Goal: Communication & Community: Answer question/provide support

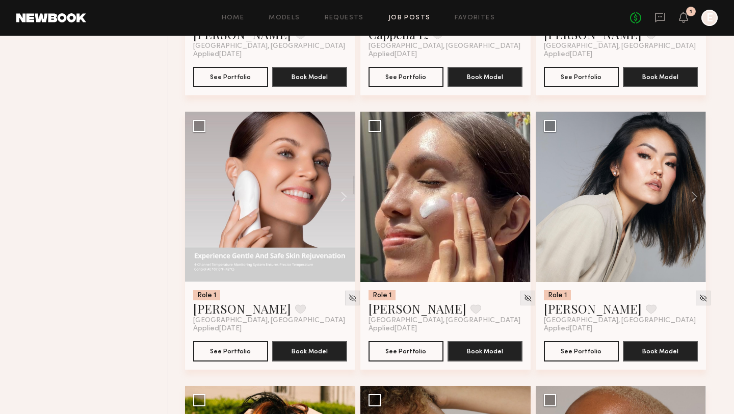
scroll to position [603, 0]
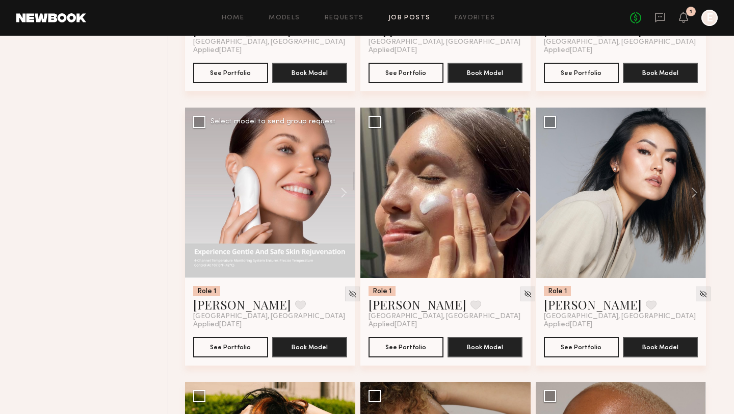
click at [257, 187] on div at bounding box center [270, 193] width 170 height 170
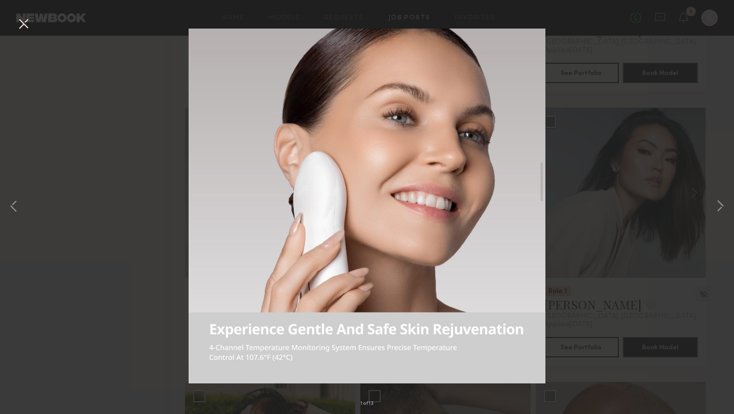
click at [712, 211] on div "1 of 13" at bounding box center [367, 207] width 734 height 414
click at [716, 211] on button at bounding box center [720, 206] width 12 height 331
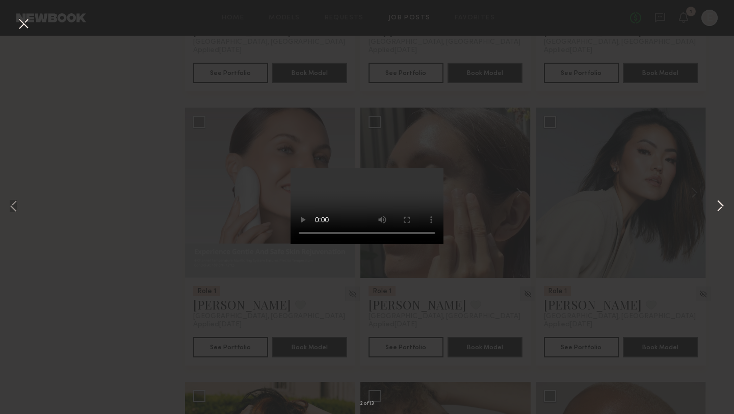
click at [719, 206] on button at bounding box center [720, 206] width 12 height 331
click at [541, 170] on div "5 of 13" at bounding box center [367, 207] width 734 height 414
click at [480, 208] on div "5 of 13" at bounding box center [367, 207] width 734 height 414
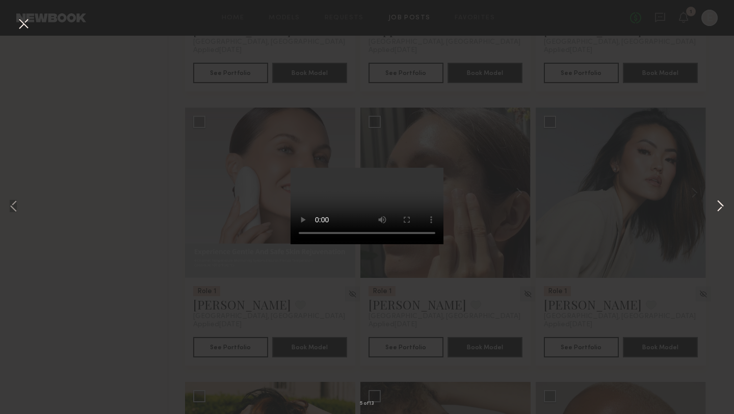
click at [722, 211] on button at bounding box center [720, 206] width 12 height 331
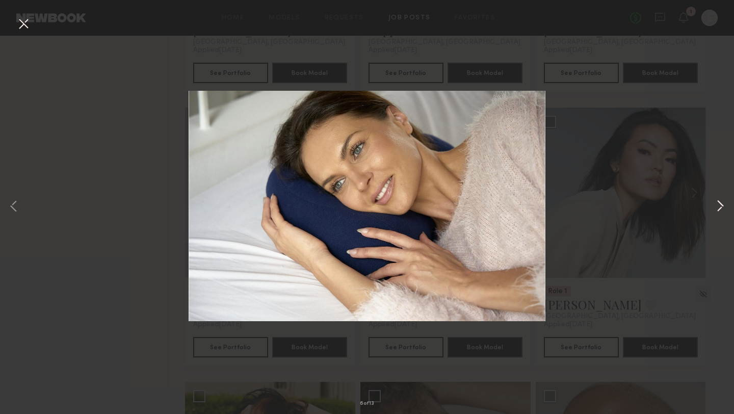
click at [722, 211] on button at bounding box center [720, 206] width 12 height 331
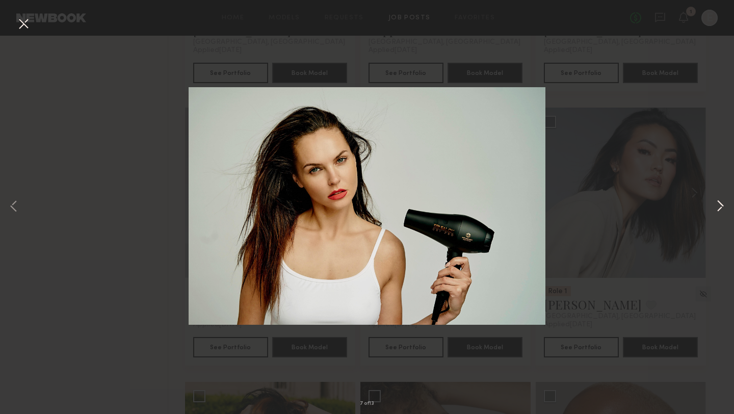
click at [722, 210] on button at bounding box center [720, 206] width 12 height 331
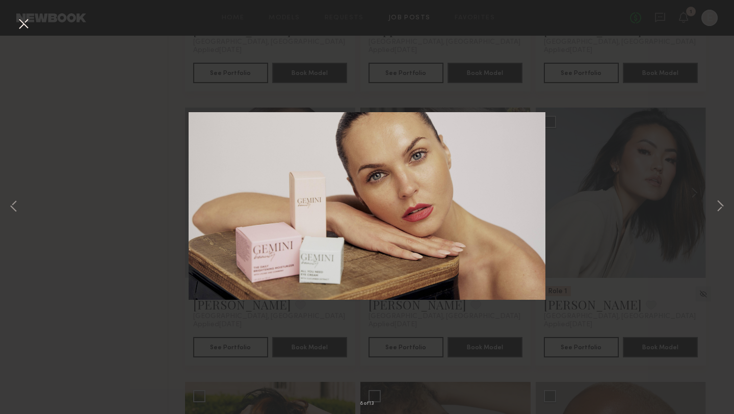
click at [582, 195] on div "8 of 13" at bounding box center [367, 207] width 734 height 414
click at [24, 23] on button at bounding box center [23, 24] width 16 height 18
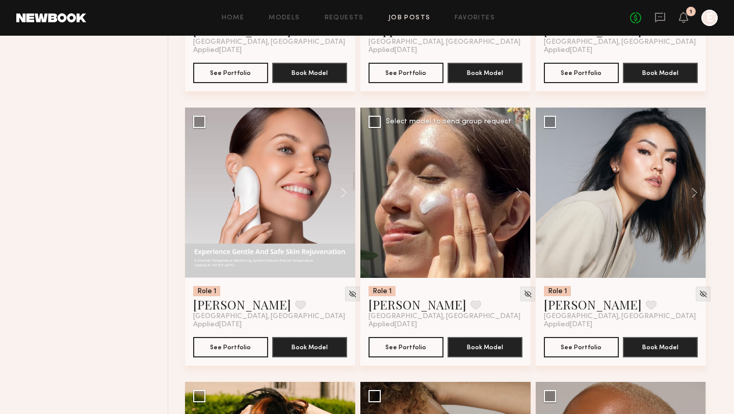
click at [428, 256] on div at bounding box center [445, 193] width 170 height 170
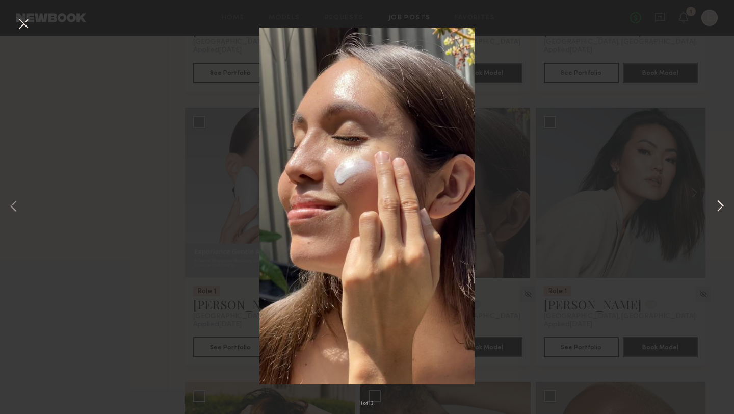
click at [718, 210] on button at bounding box center [720, 206] width 12 height 331
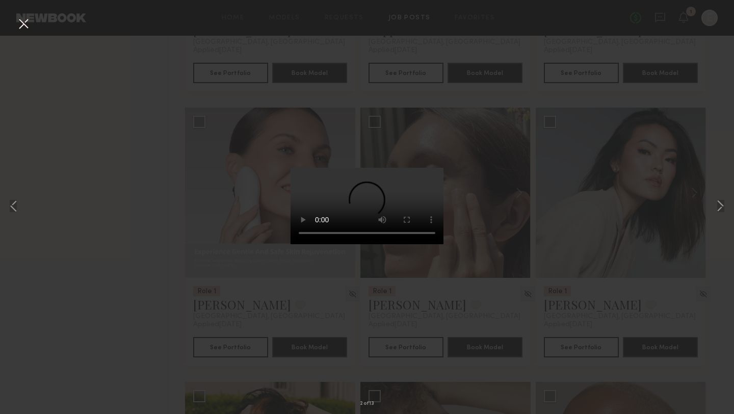
click at [540, 246] on div "2 of 13" at bounding box center [367, 207] width 734 height 414
click at [21, 29] on button at bounding box center [23, 24] width 16 height 18
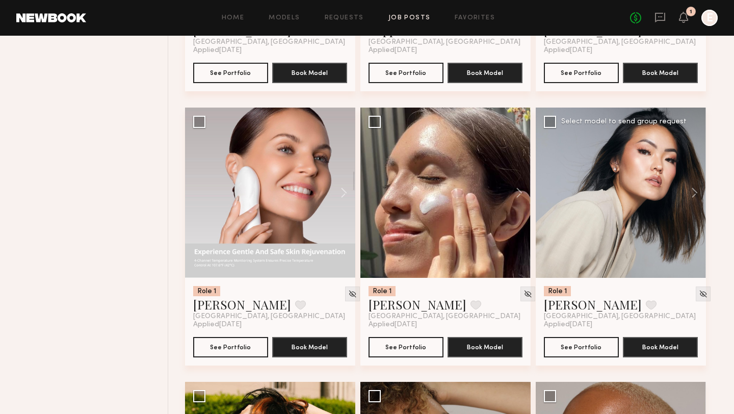
click at [646, 214] on div at bounding box center [621, 193] width 170 height 170
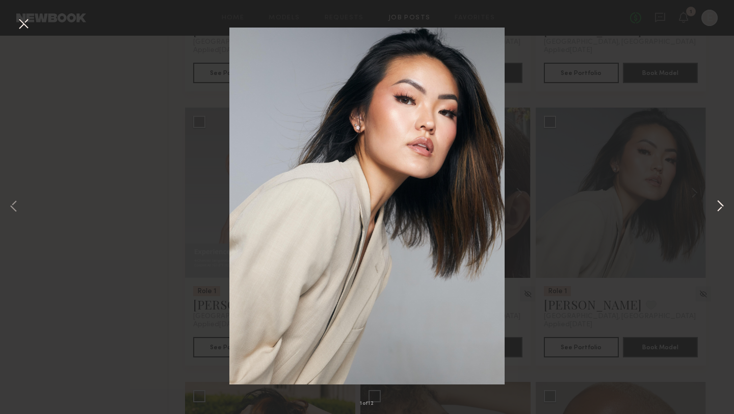
click at [720, 207] on button at bounding box center [720, 206] width 12 height 331
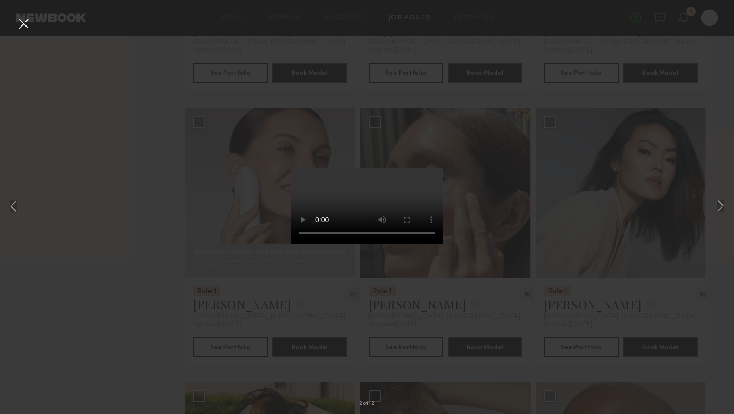
click at [506, 307] on div "2 of 12" at bounding box center [367, 207] width 734 height 414
click at [23, 23] on button at bounding box center [23, 24] width 16 height 18
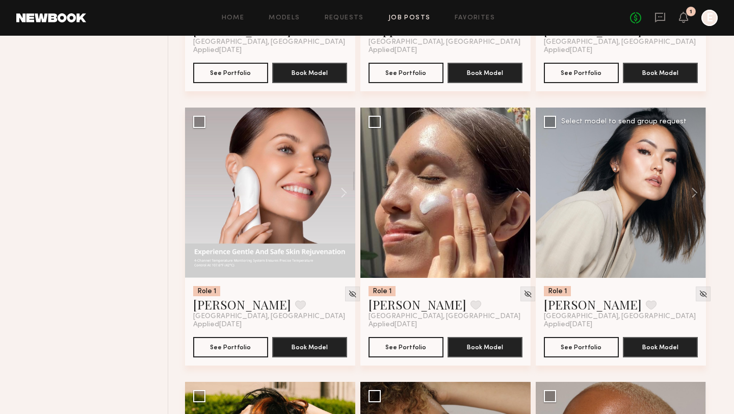
click at [654, 172] on div at bounding box center [621, 193] width 170 height 170
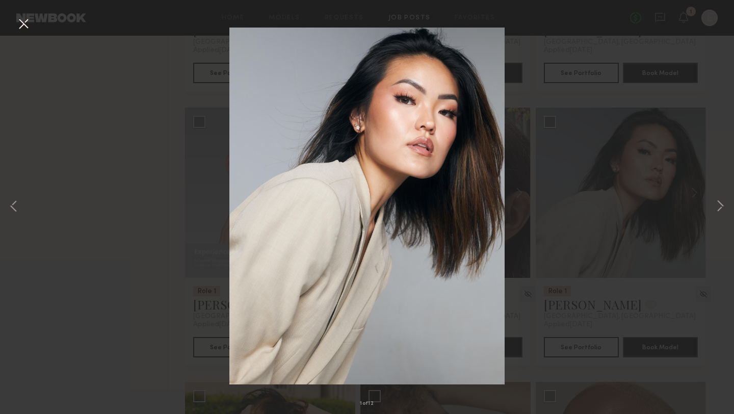
click at [89, 160] on div "1 of 12" at bounding box center [367, 207] width 734 height 414
click at [29, 27] on button at bounding box center [23, 24] width 16 height 18
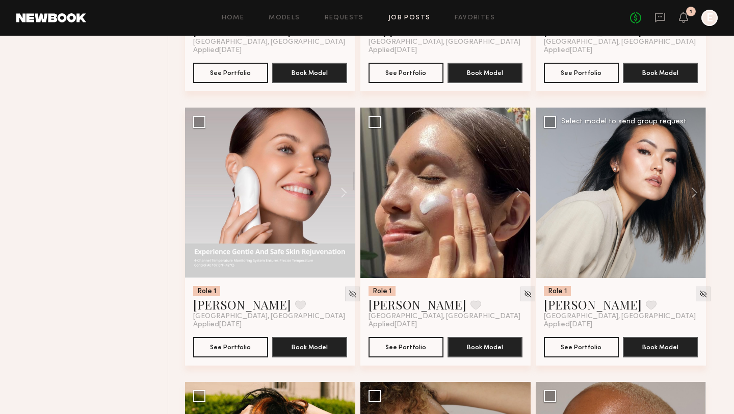
click at [616, 149] on div at bounding box center [621, 193] width 170 height 170
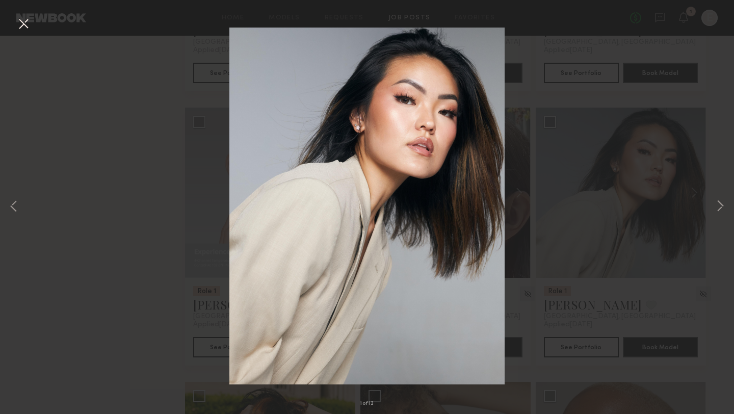
click at [32, 73] on div "1 of 12" at bounding box center [367, 207] width 734 height 414
click at [26, 28] on button at bounding box center [23, 24] width 16 height 18
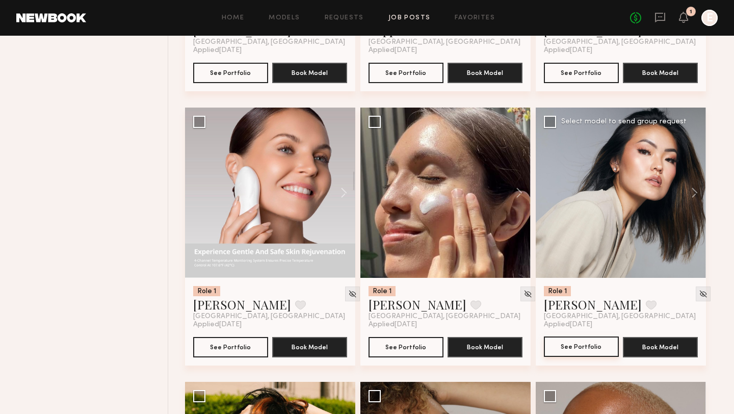
click at [590, 353] on button "See Portfolio" at bounding box center [581, 346] width 75 height 20
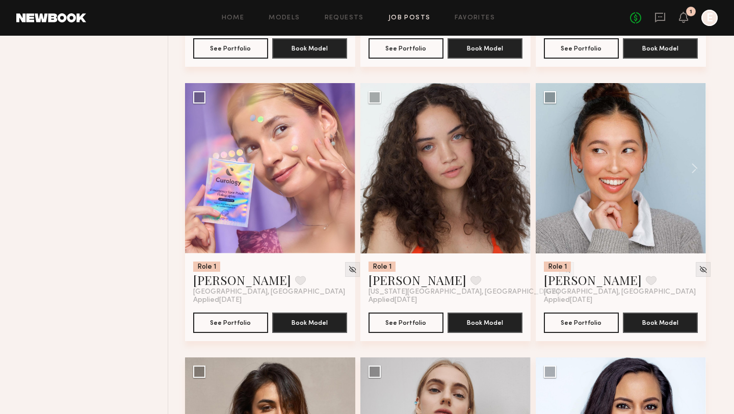
scroll to position [2013, 0]
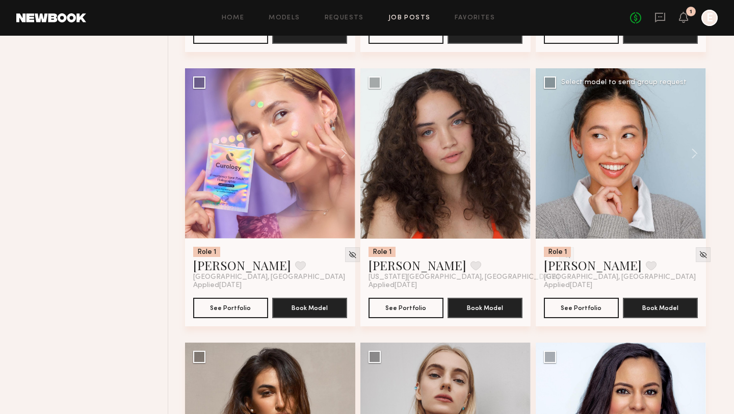
click at [628, 147] on div at bounding box center [621, 153] width 170 height 170
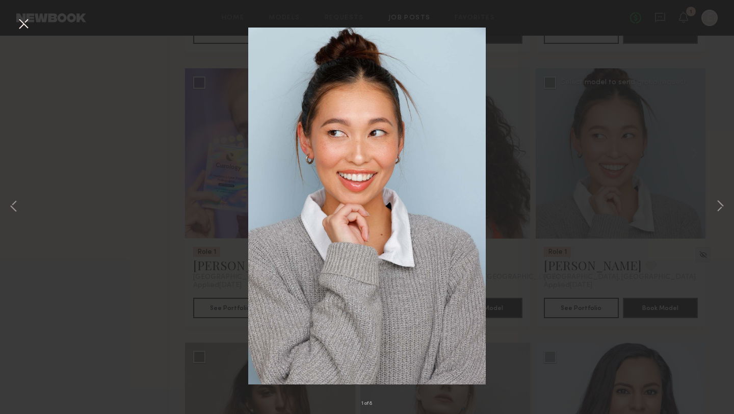
click at [628, 147] on div "1 of 8" at bounding box center [367, 207] width 734 height 414
click at [719, 206] on button at bounding box center [720, 206] width 12 height 331
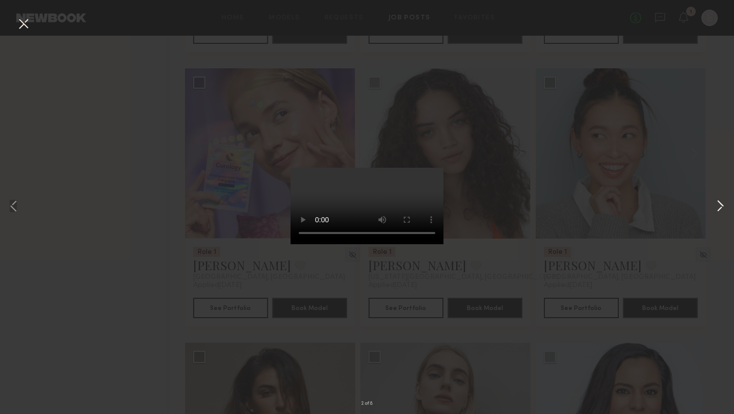
click at [719, 202] on button at bounding box center [720, 206] width 12 height 331
click at [702, 176] on div "3 of 8" at bounding box center [367, 207] width 734 height 414
click at [25, 22] on button at bounding box center [23, 24] width 16 height 18
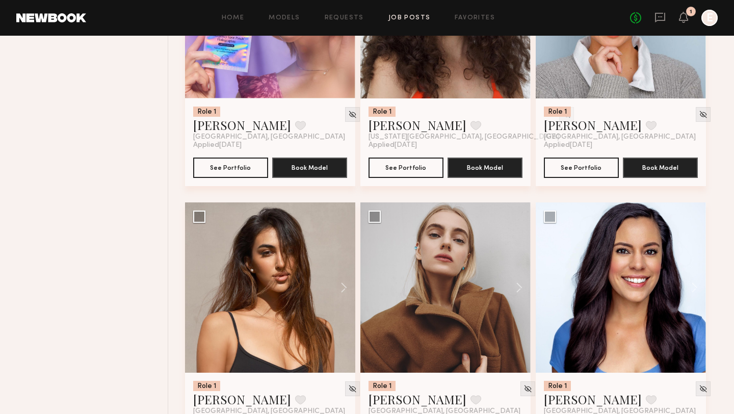
scroll to position [2020, 0]
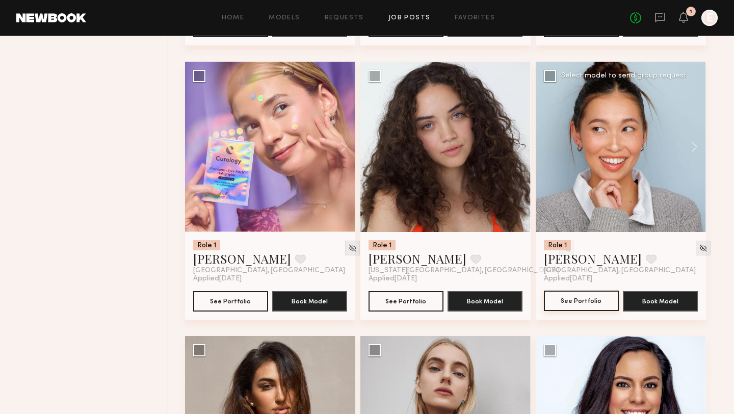
click at [593, 300] on button "See Portfolio" at bounding box center [581, 300] width 75 height 20
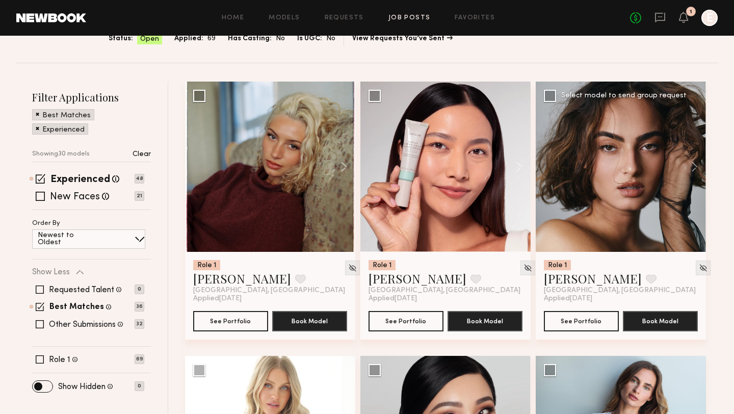
scroll to position [120, 0]
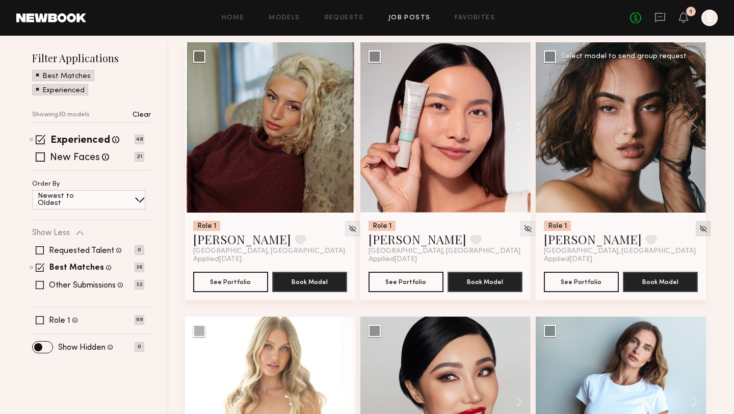
click at [699, 227] on img at bounding box center [703, 228] width 9 height 9
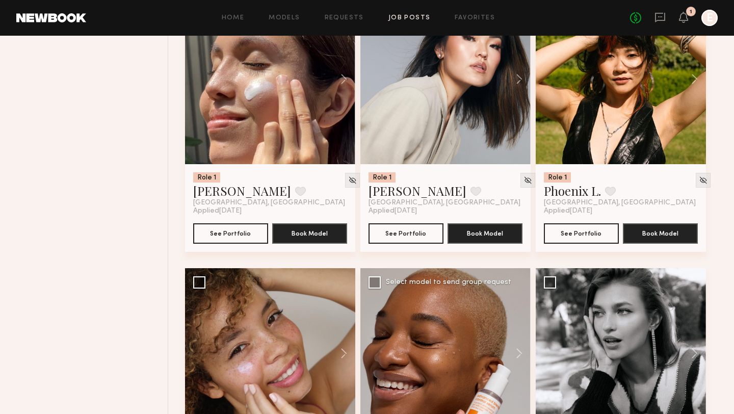
scroll to position [0, 0]
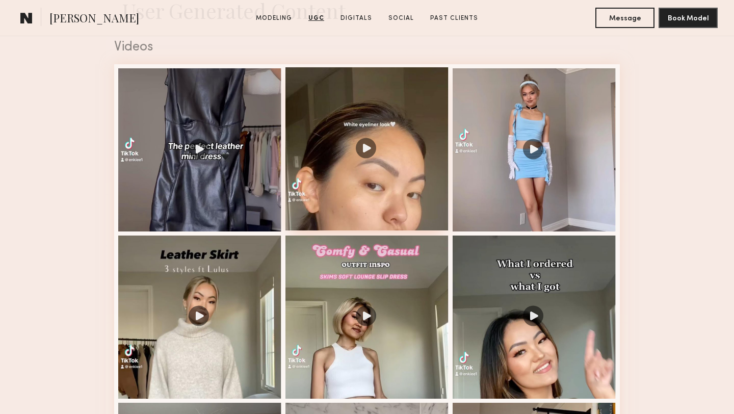
scroll to position [995, 0]
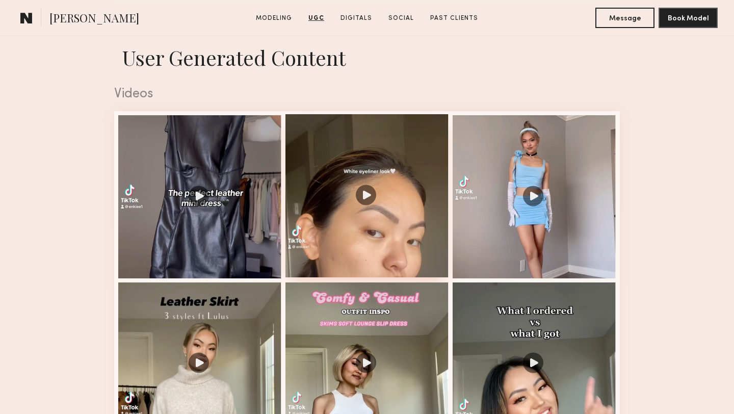
click at [393, 213] on div at bounding box center [366, 195] width 163 height 163
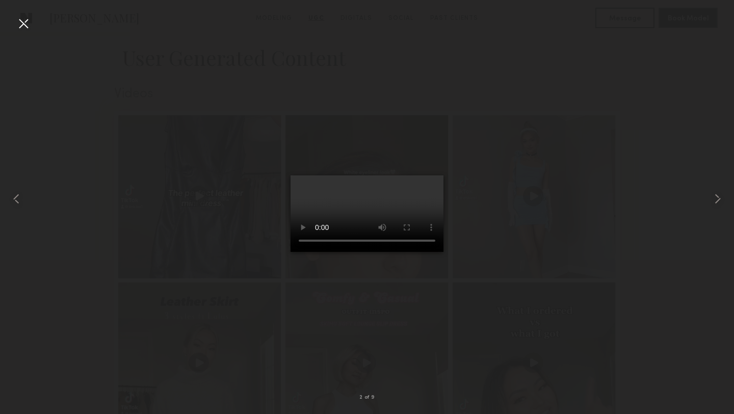
click at [523, 327] on div at bounding box center [367, 198] width 734 height 365
click at [29, 22] on div at bounding box center [23, 23] width 16 height 16
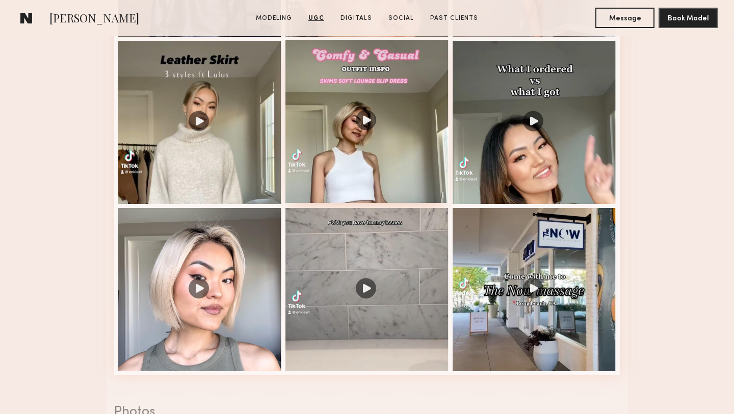
scroll to position [1237, 0]
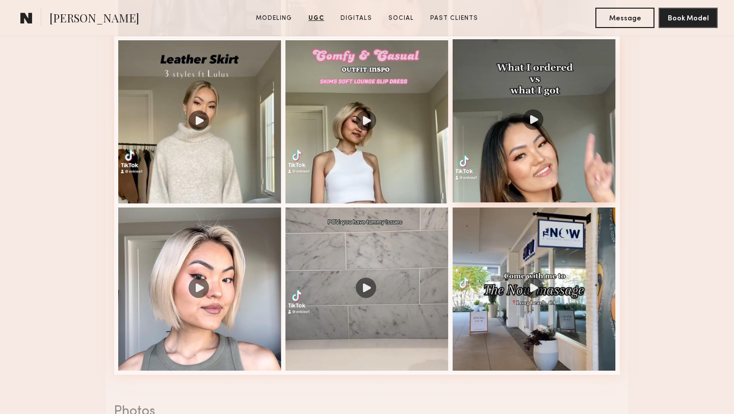
click at [580, 158] on div at bounding box center [534, 120] width 163 height 163
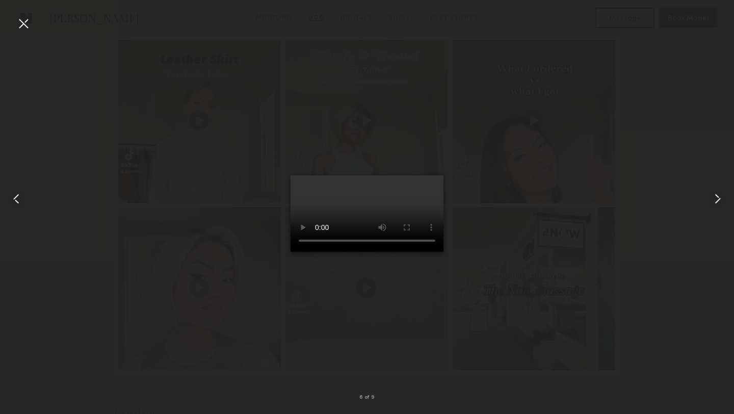
click at [23, 23] on div at bounding box center [23, 23] width 16 height 16
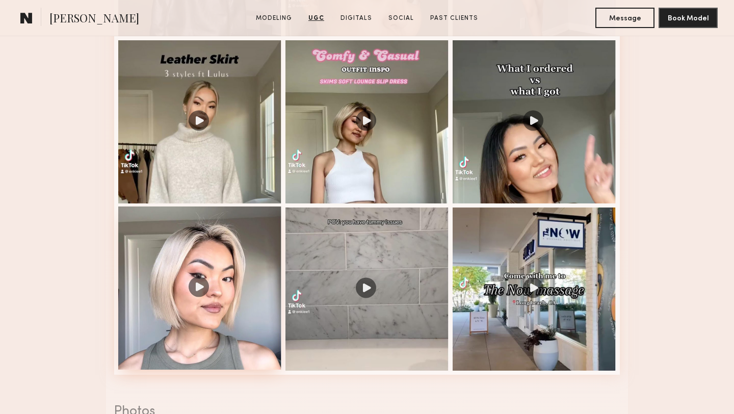
click at [223, 262] on div at bounding box center [199, 287] width 163 height 163
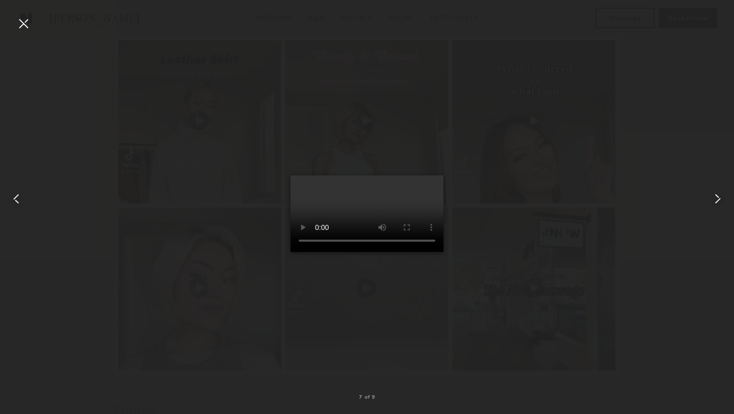
click at [523, 118] on div at bounding box center [367, 198] width 734 height 365
click at [720, 198] on common-icon at bounding box center [717, 199] width 16 height 16
click at [23, 20] on div at bounding box center [23, 23] width 16 height 16
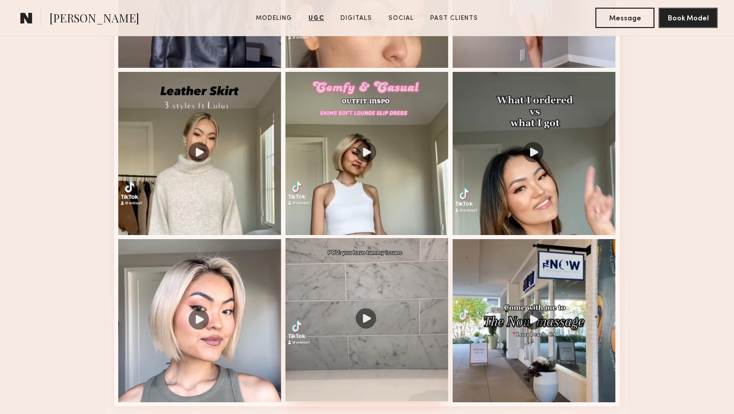
scroll to position [1203, 0]
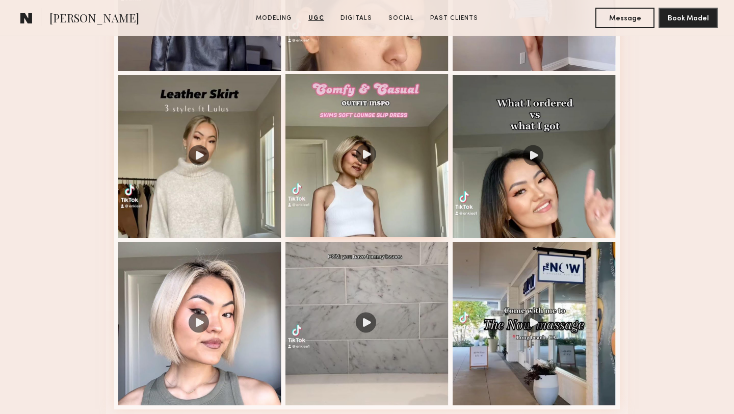
click at [315, 108] on div at bounding box center [366, 155] width 163 height 163
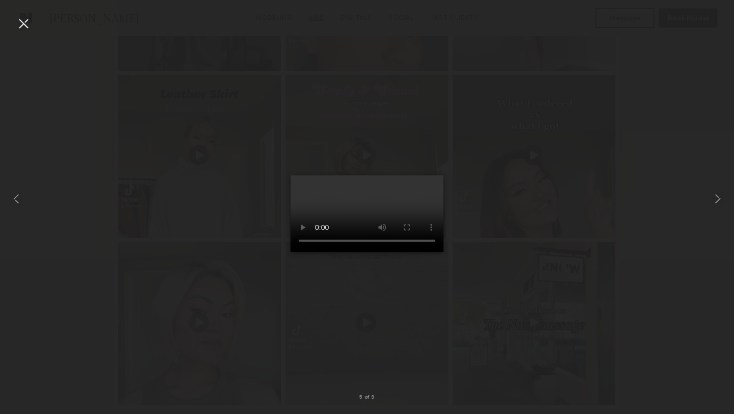
click at [23, 24] on div at bounding box center [23, 23] width 16 height 16
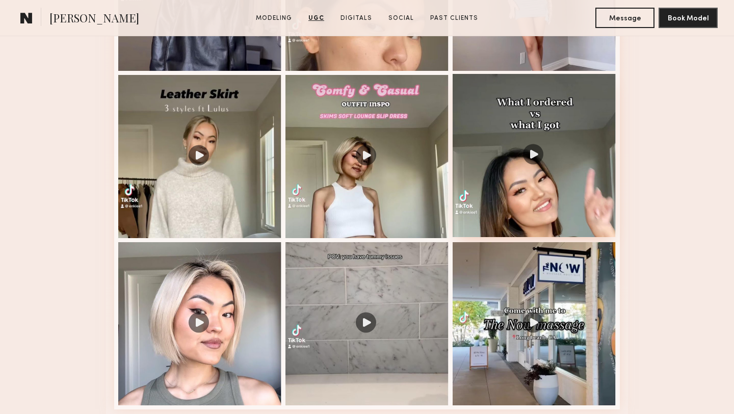
click at [510, 184] on div at bounding box center [534, 155] width 163 height 163
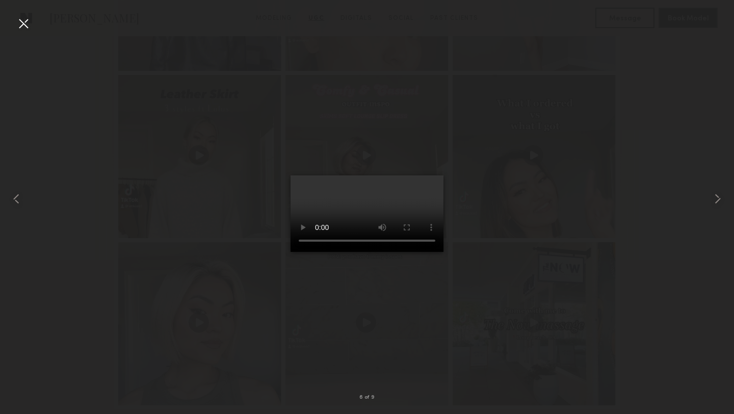
click at [530, 103] on div at bounding box center [367, 198] width 734 height 365
click at [26, 24] on div at bounding box center [23, 23] width 16 height 16
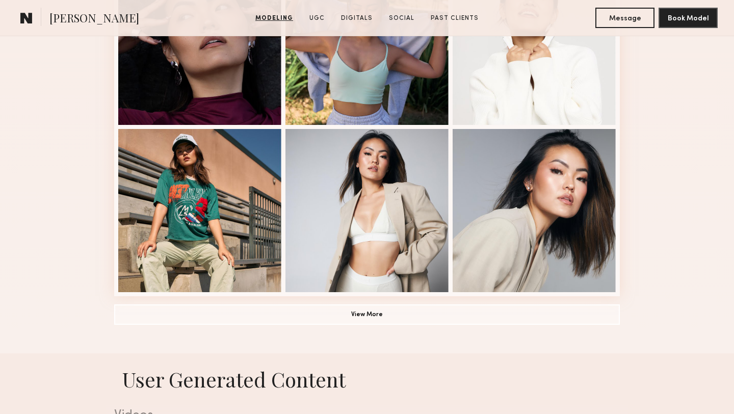
scroll to position [793, 0]
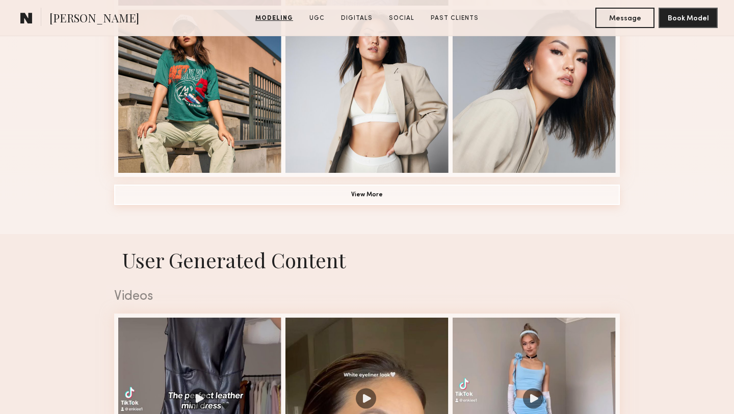
click at [283, 195] on button "View More" at bounding box center [367, 194] width 506 height 20
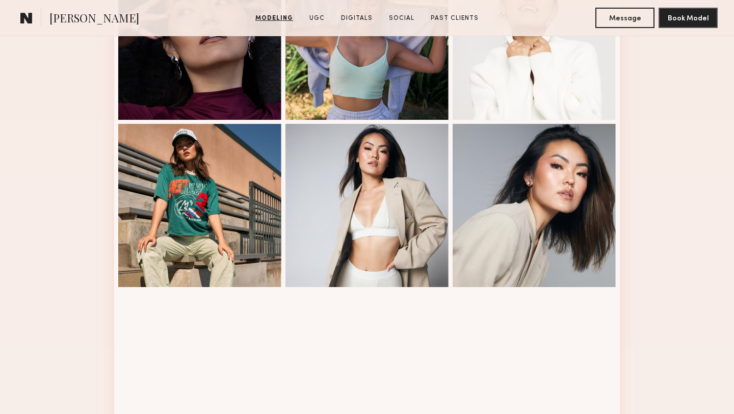
scroll to position [716, 0]
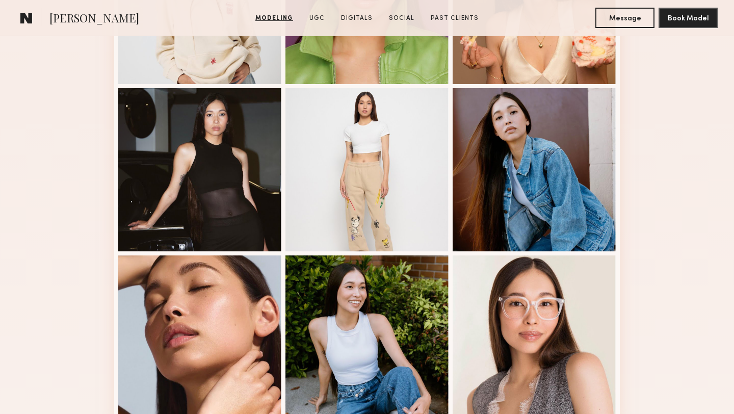
scroll to position [824, 0]
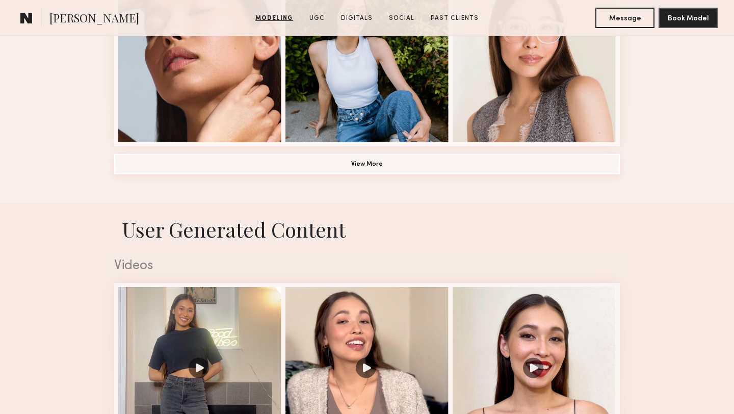
click at [182, 165] on button "View More" at bounding box center [367, 164] width 506 height 20
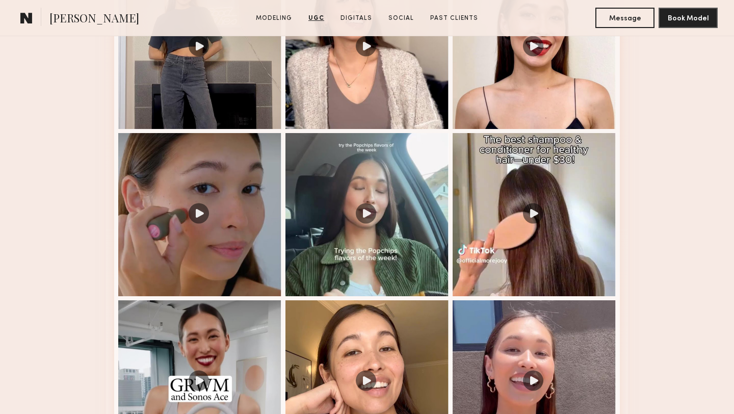
scroll to position [1531, 0]
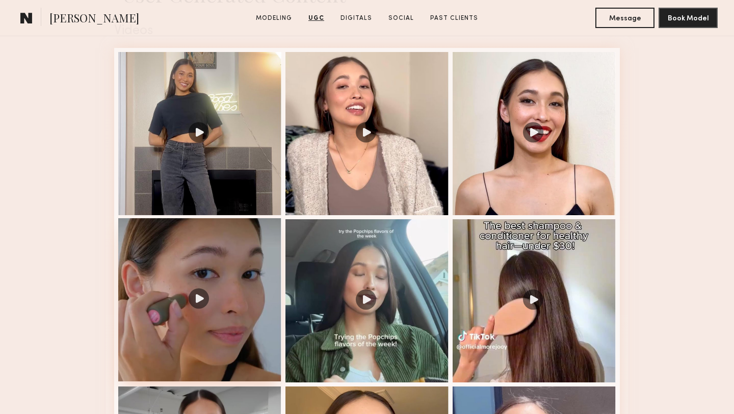
click at [156, 285] on div at bounding box center [199, 299] width 163 height 163
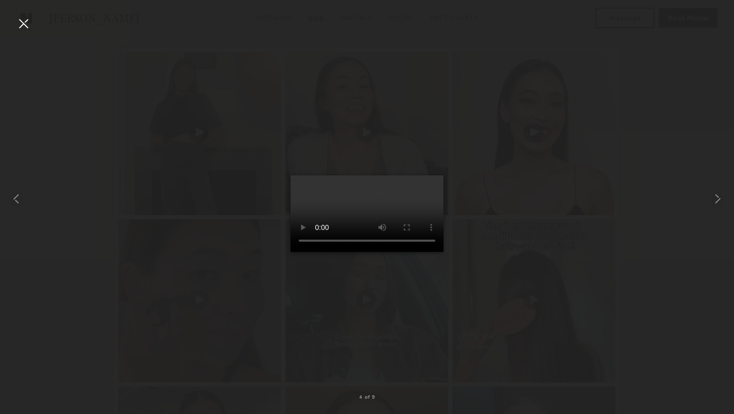
click at [25, 23] on div at bounding box center [23, 23] width 16 height 16
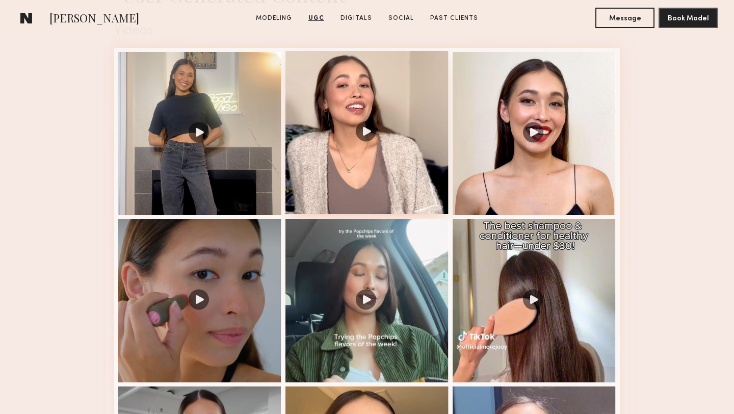
click at [365, 117] on div at bounding box center [366, 132] width 163 height 163
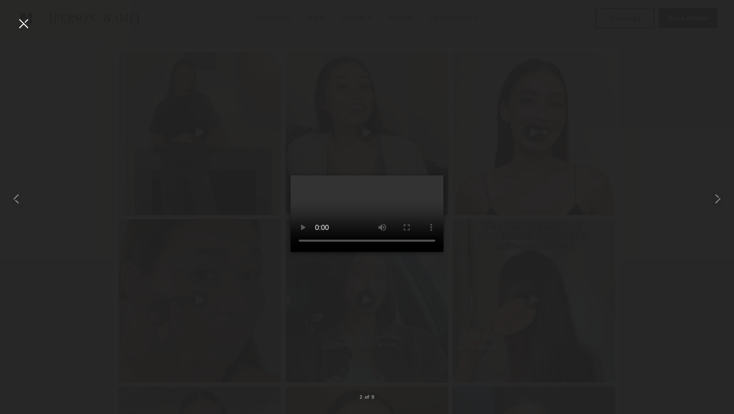
click at [28, 26] on div at bounding box center [23, 23] width 16 height 16
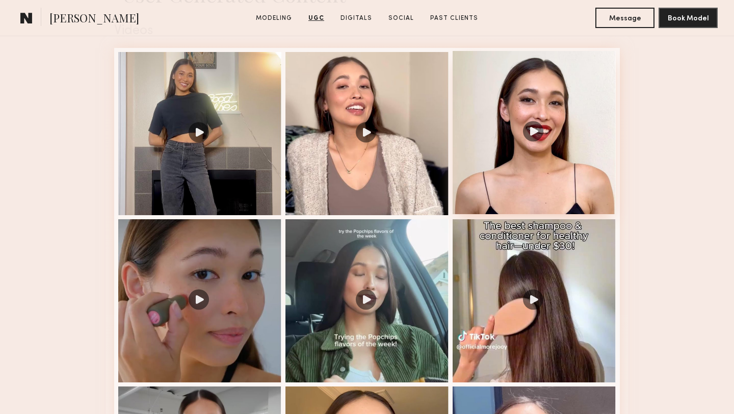
click at [502, 188] on div at bounding box center [534, 132] width 163 height 163
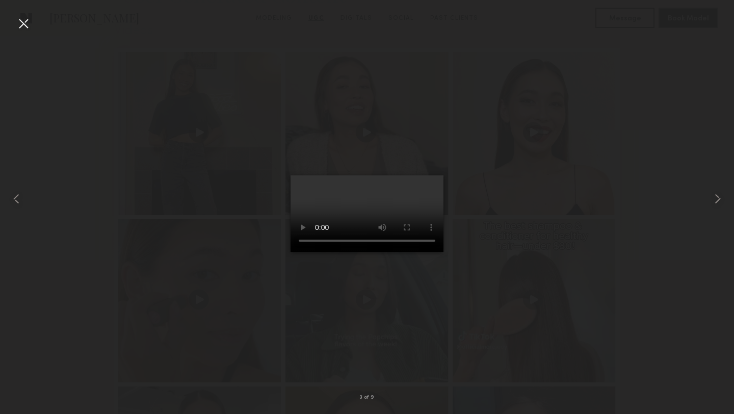
click at [24, 22] on div at bounding box center [23, 23] width 16 height 16
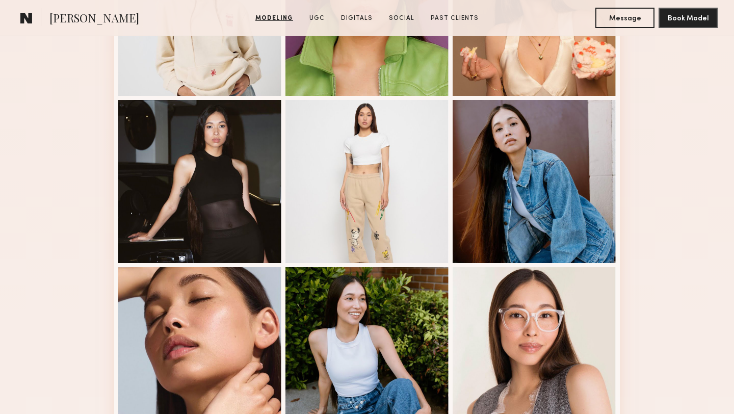
scroll to position [198, 0]
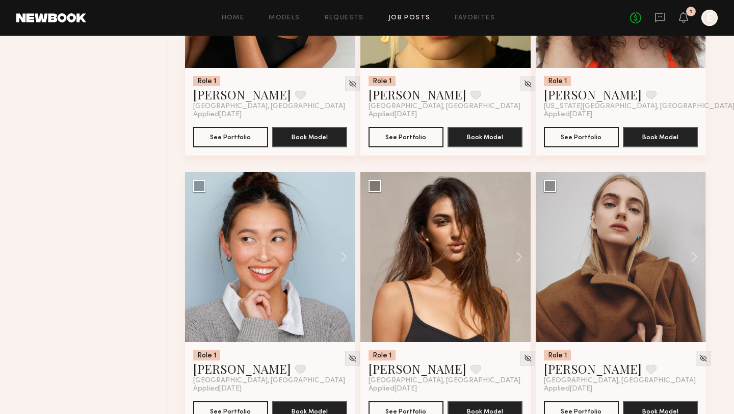
scroll to position [1087, 0]
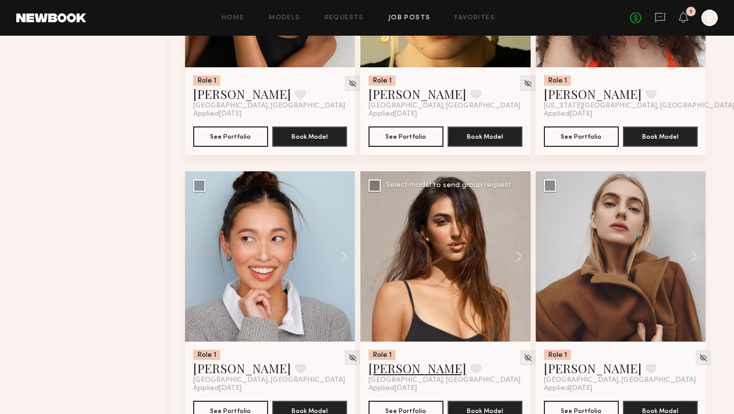
click at [397, 373] on link "Nina S." at bounding box center [417, 368] width 98 height 16
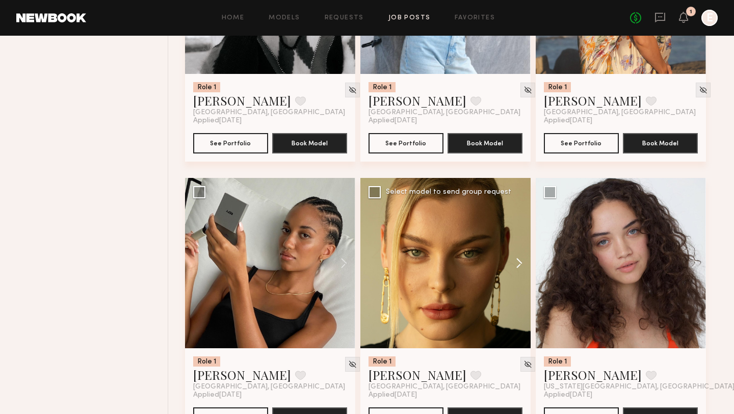
scroll to position [679, 0]
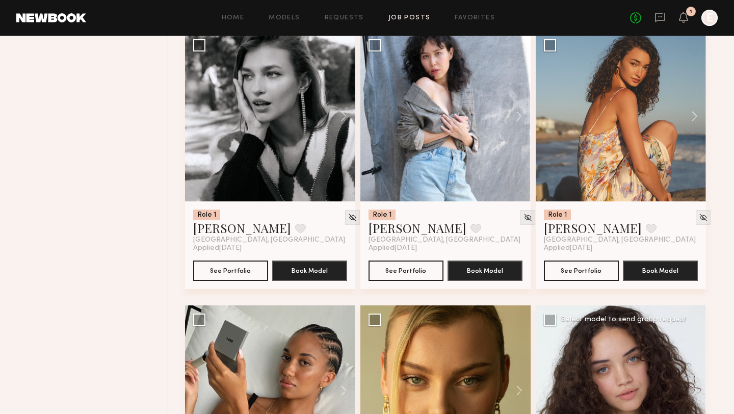
click at [608, 377] on div at bounding box center [621, 390] width 170 height 170
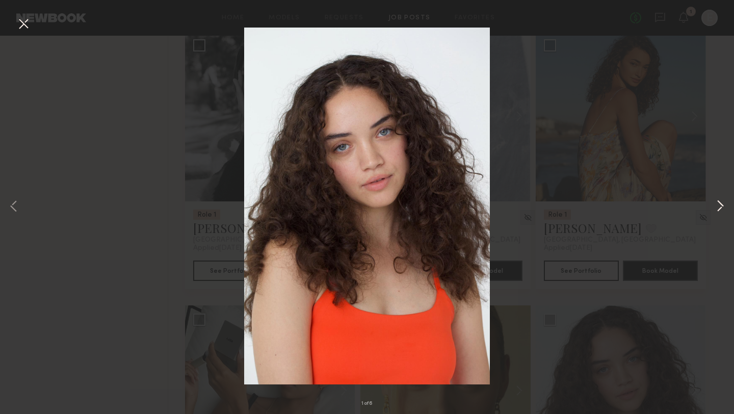
click at [718, 210] on button at bounding box center [720, 206] width 12 height 331
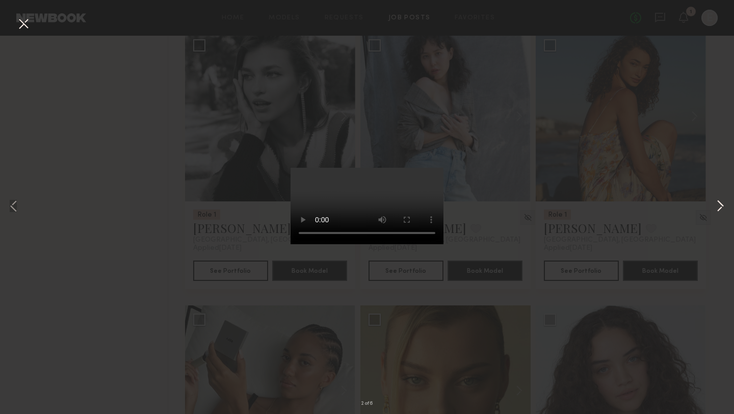
click at [717, 209] on button at bounding box center [720, 206] width 12 height 331
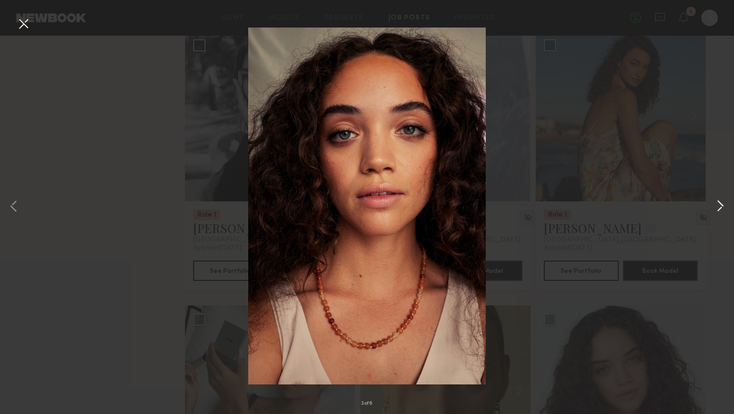
click at [718, 210] on button at bounding box center [720, 206] width 12 height 331
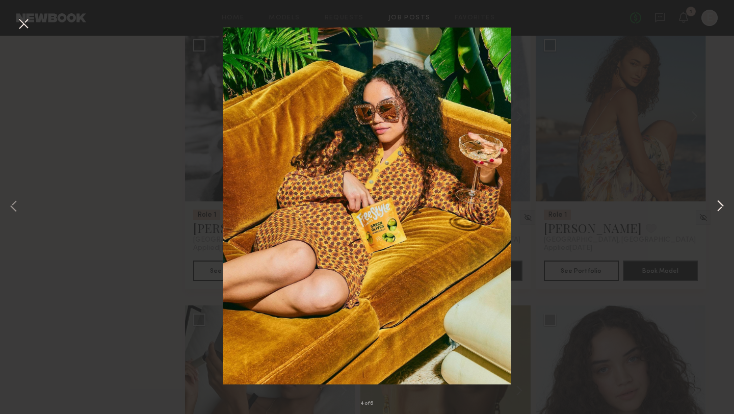
click at [721, 210] on button at bounding box center [720, 206] width 12 height 331
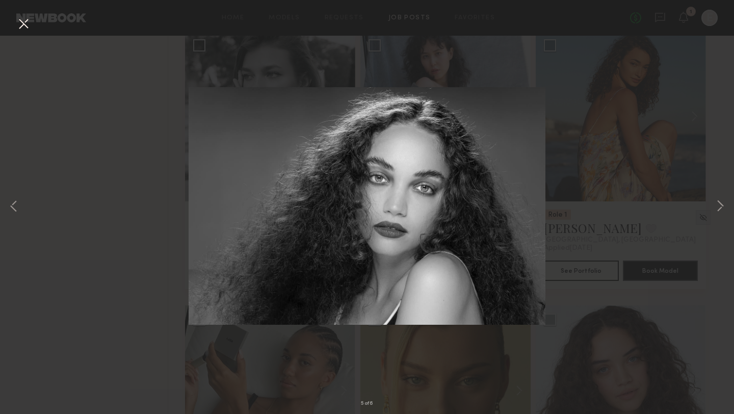
click at [25, 32] on button at bounding box center [23, 24] width 16 height 18
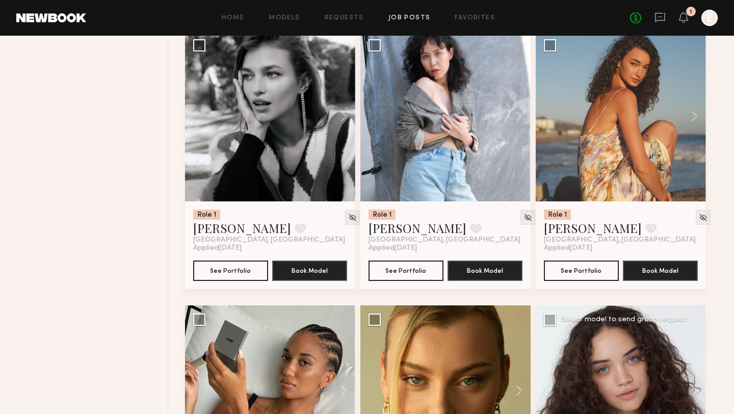
click at [594, 331] on div at bounding box center [621, 390] width 170 height 170
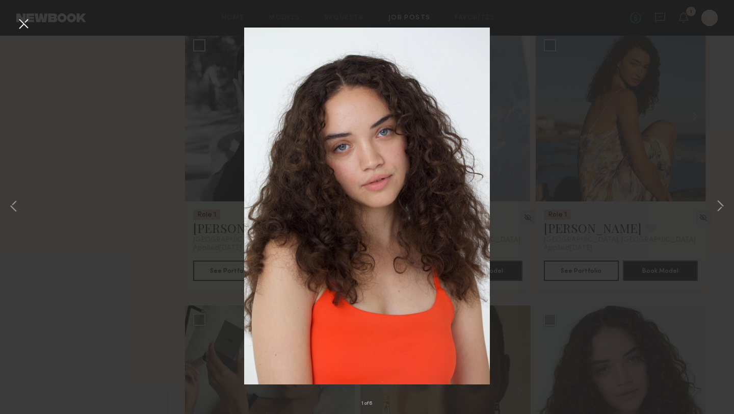
click at [28, 24] on button at bounding box center [23, 24] width 16 height 18
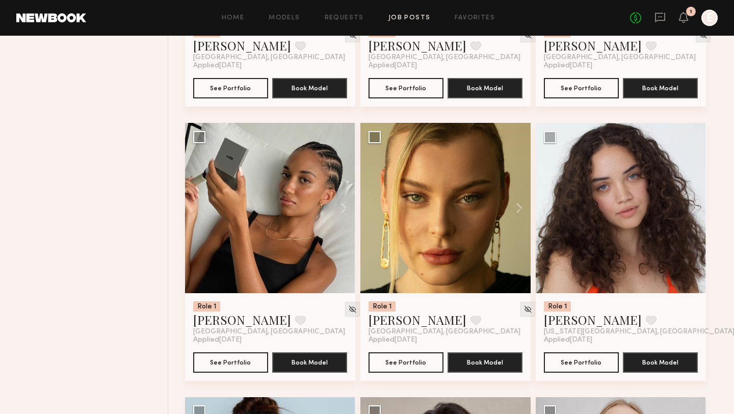
scroll to position [864, 0]
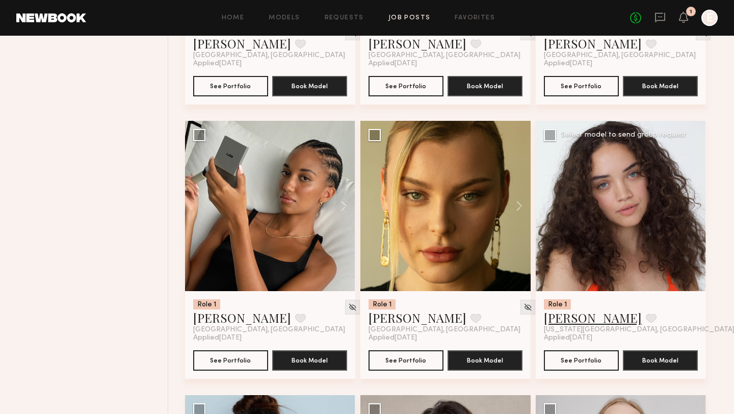
click at [567, 322] on link "[PERSON_NAME]" at bounding box center [593, 317] width 98 height 16
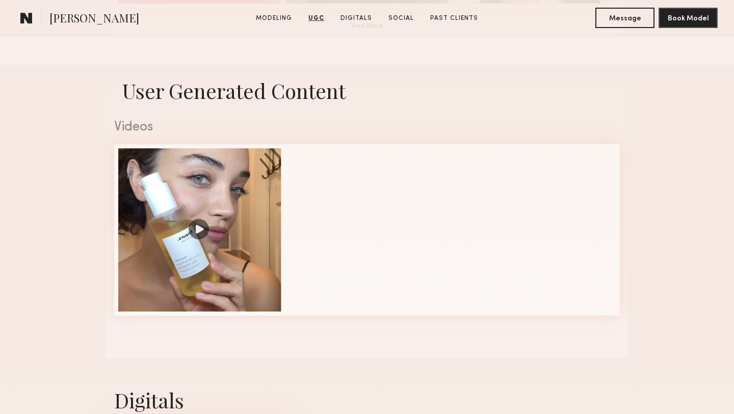
scroll to position [964, 0]
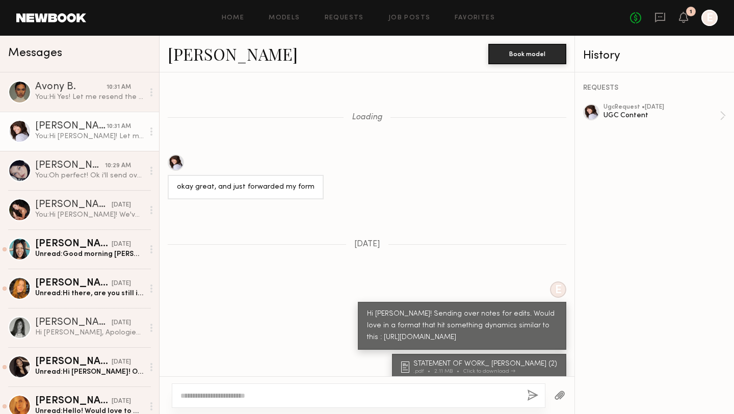
scroll to position [934, 0]
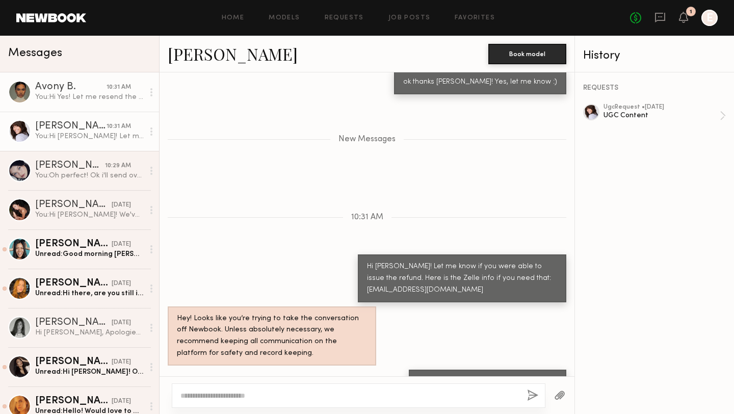
click at [56, 97] on div "You: Hi Yes! Let me resend the updates notes so we can try again :)" at bounding box center [89, 97] width 109 height 10
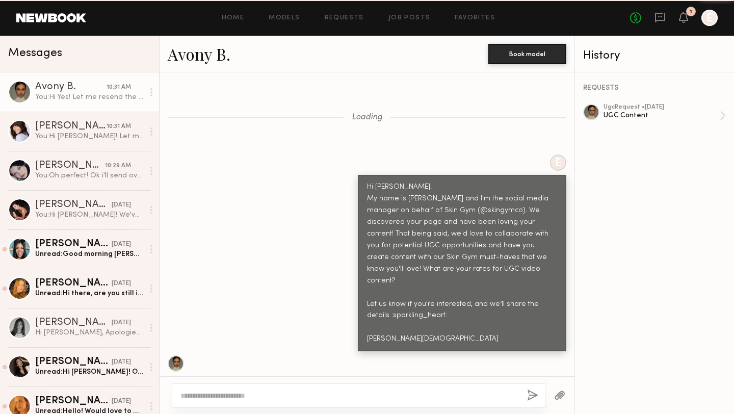
scroll to position [6829, 0]
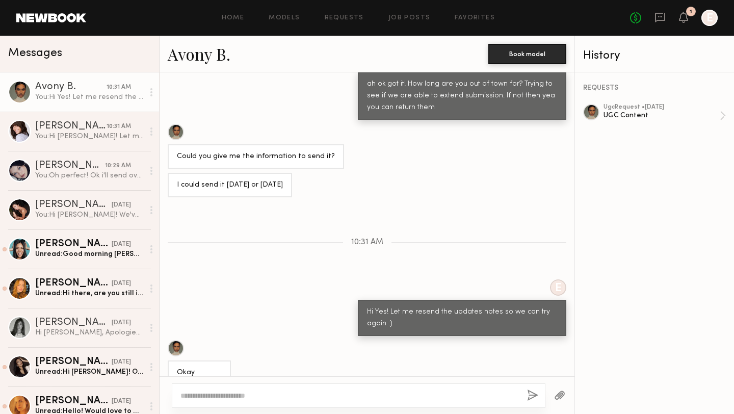
click at [258, 393] on textarea at bounding box center [349, 395] width 338 height 10
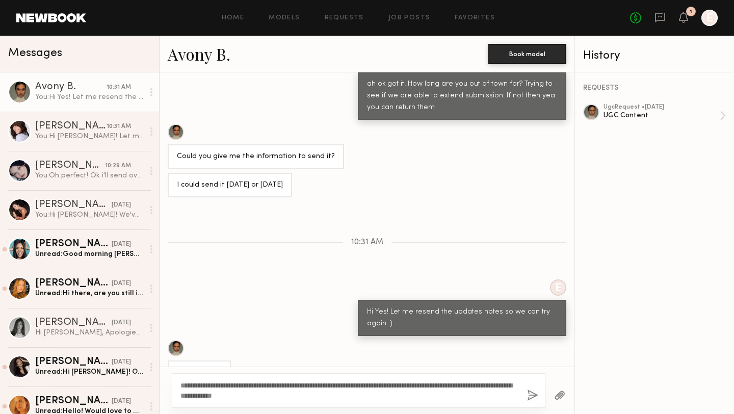
drag, startPoint x: 225, startPoint y: 384, endPoint x: 187, endPoint y: 384, distance: 38.2
click at [187, 384] on textarea "**********" at bounding box center [349, 390] width 338 height 20
click at [252, 385] on textarea "**********" at bounding box center [349, 390] width 338 height 20
click at [322, 395] on textarea "**********" at bounding box center [349, 390] width 338 height 20
click at [427, 386] on textarea "**********" at bounding box center [349, 390] width 338 height 20
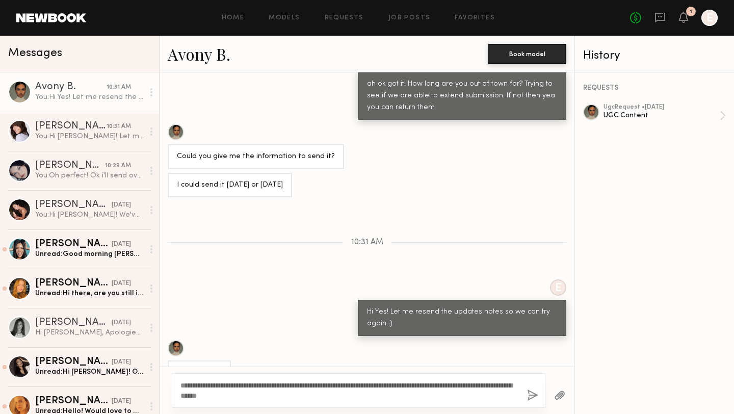
click at [451, 400] on textarea "**********" at bounding box center [349, 390] width 338 height 20
type textarea "**********"
click at [529, 394] on button "button" at bounding box center [532, 395] width 11 height 13
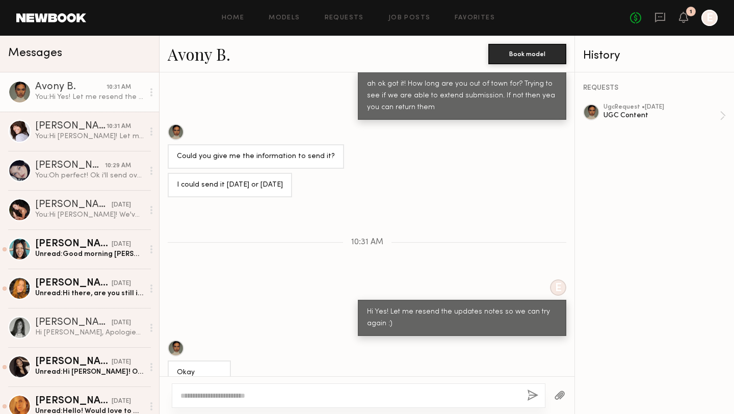
scroll to position [6881, 0]
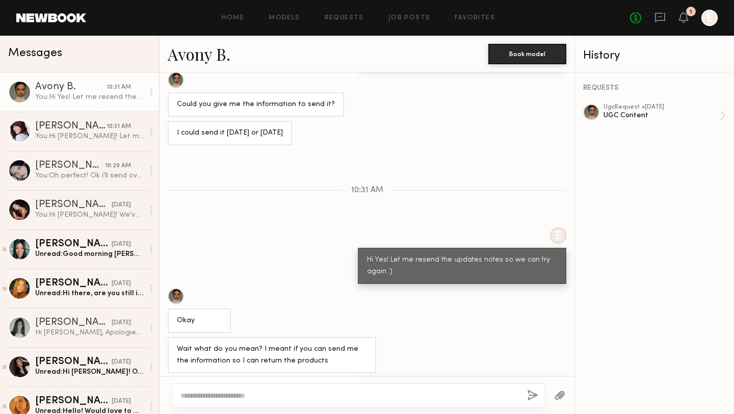
click at [459, 394] on textarea at bounding box center [349, 395] width 338 height 10
type textarea "*"
click at [314, 397] on textarea "**********" at bounding box center [349, 395] width 338 height 10
type textarea "**********"
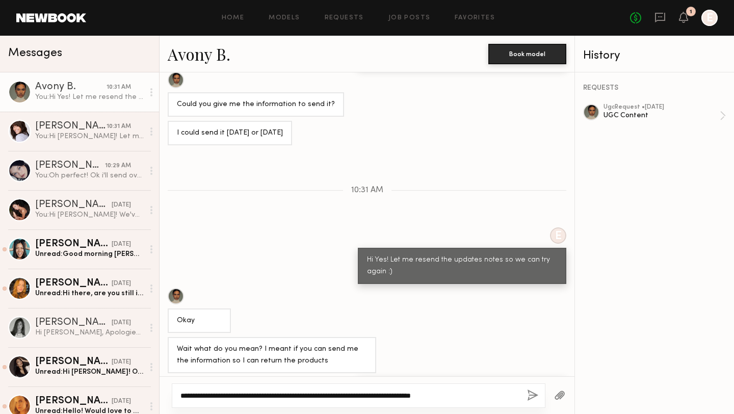
click at [324, 394] on textarea "**********" at bounding box center [349, 395] width 338 height 10
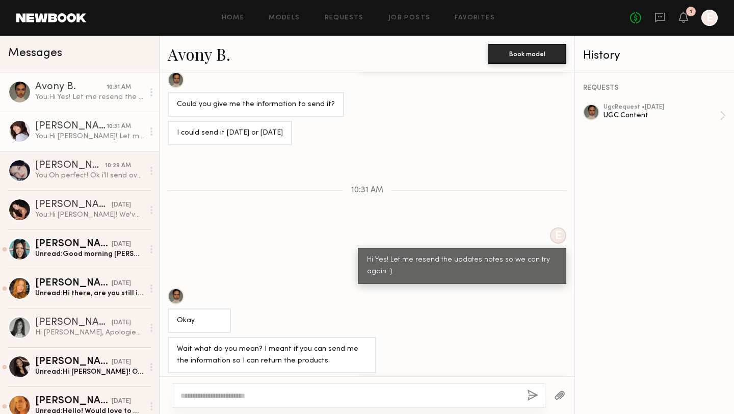
click at [72, 137] on div "You: Hi [PERSON_NAME]! Let me know if you were able to issue the refund. Here i…" at bounding box center [89, 136] width 109 height 10
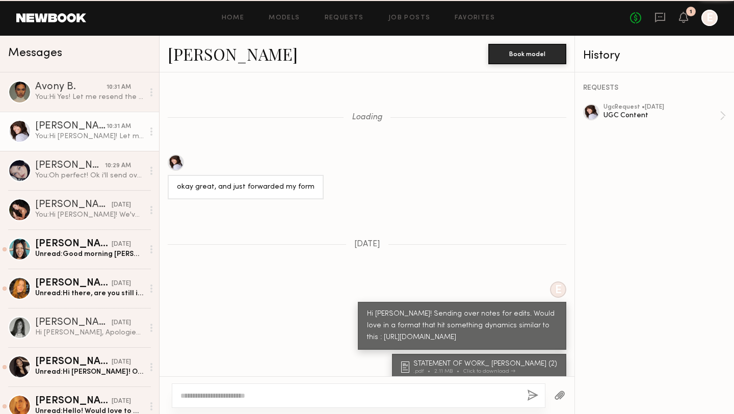
scroll to position [885, 0]
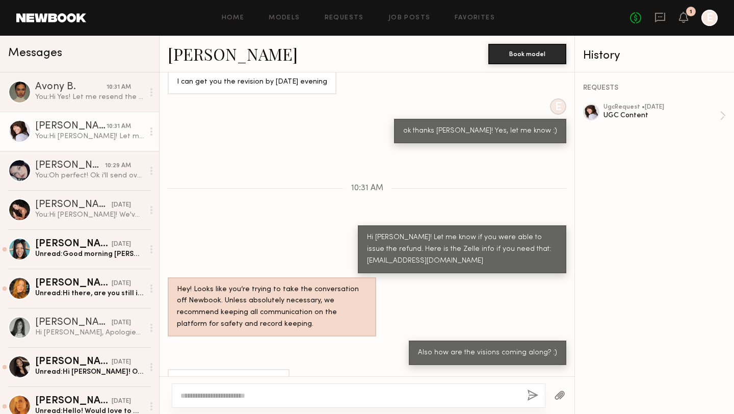
click at [265, 396] on textarea at bounding box center [349, 395] width 338 height 10
click at [62, 84] on div "Avony B." at bounding box center [70, 87] width 71 height 10
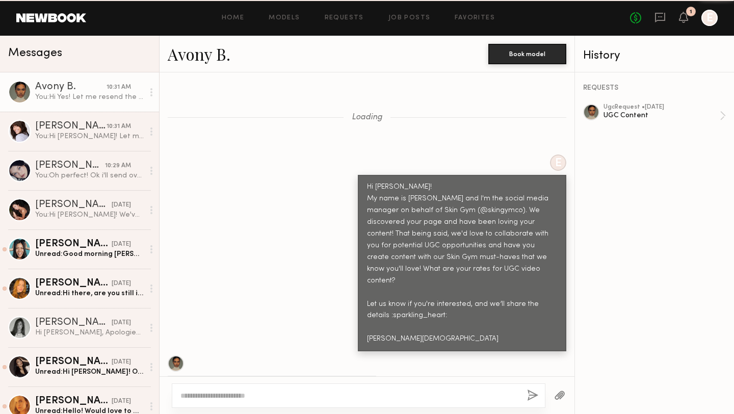
scroll to position [7014, 0]
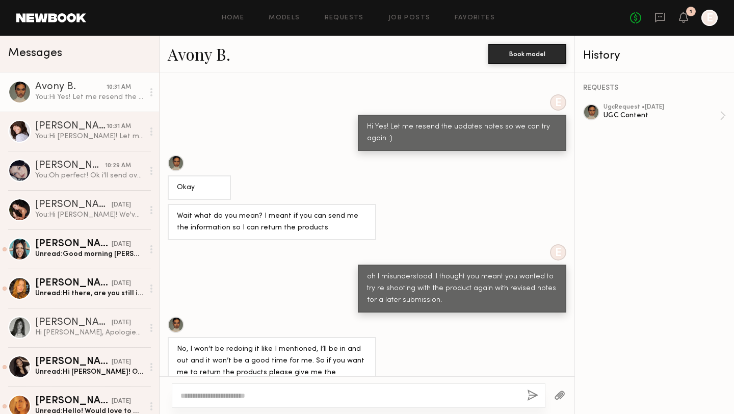
click at [305, 396] on textarea at bounding box center [349, 395] width 338 height 10
click at [294, 395] on textarea "**********" at bounding box center [349, 395] width 338 height 10
click at [294, 396] on textarea "**********" at bounding box center [349, 395] width 338 height 10
click at [327, 397] on textarea "**********" at bounding box center [349, 395] width 338 height 10
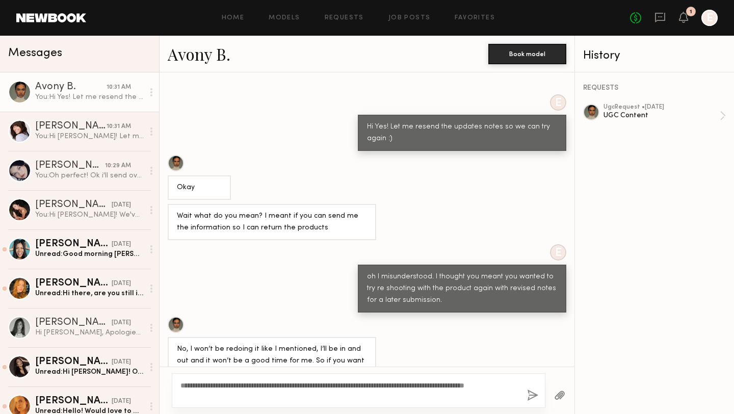
type textarea "**********"
click at [530, 393] on button "button" at bounding box center [532, 395] width 11 height 13
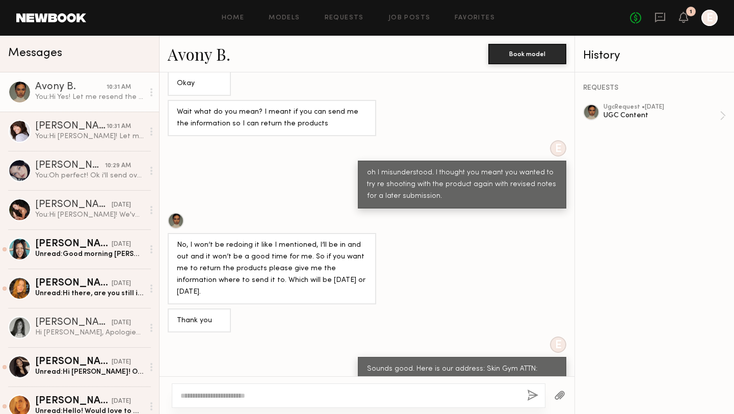
scroll to position [7167, 0]
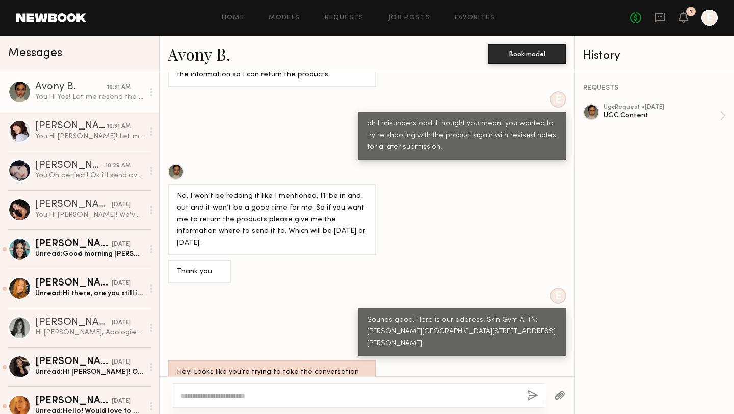
click at [232, 395] on textarea at bounding box center [349, 395] width 338 height 10
type textarea "*******"
click at [532, 395] on button "button" at bounding box center [532, 395] width 11 height 13
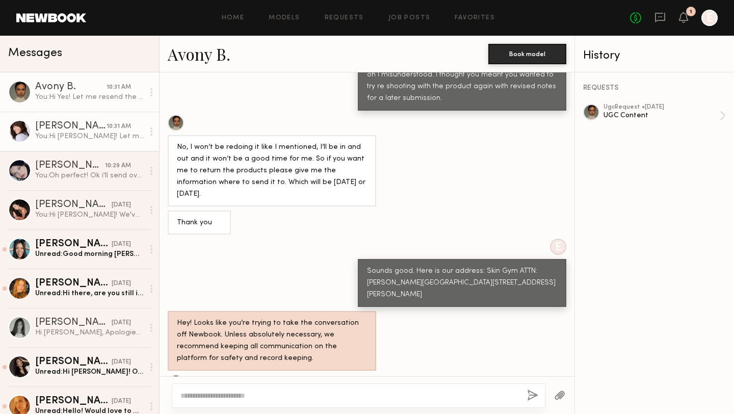
click at [77, 120] on link "[PERSON_NAME] 10:31 AM You: Hi [PERSON_NAME]! Let me know if you were able to i…" at bounding box center [79, 131] width 159 height 39
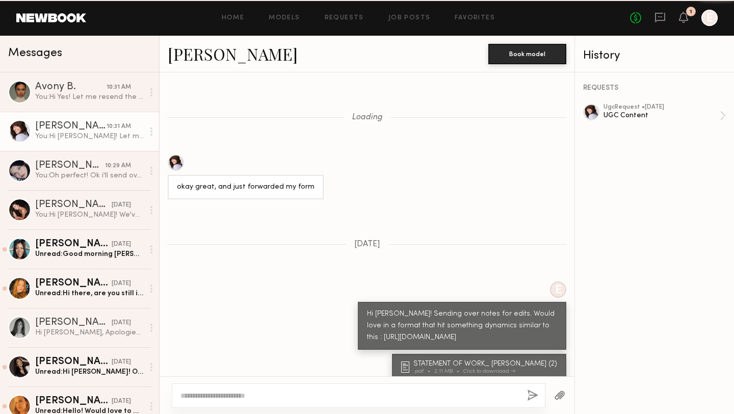
scroll to position [885, 0]
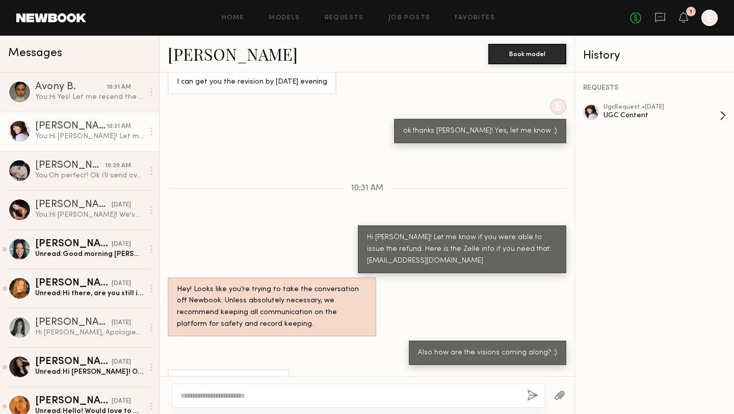
click at [691, 108] on div "ugc Request • [DATE]" at bounding box center [661, 107] width 116 height 7
click at [214, 390] on textarea at bounding box center [349, 395] width 338 height 10
drag, startPoint x: 429, startPoint y: 395, endPoint x: 367, endPoint y: 391, distance: 61.3
click at [367, 391] on textarea "**********" at bounding box center [349, 395] width 338 height 10
type textarea "**********"
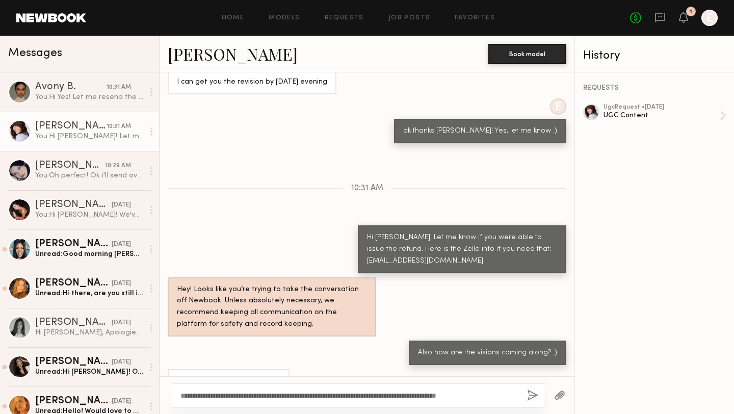
click at [532, 397] on button "button" at bounding box center [532, 395] width 11 height 13
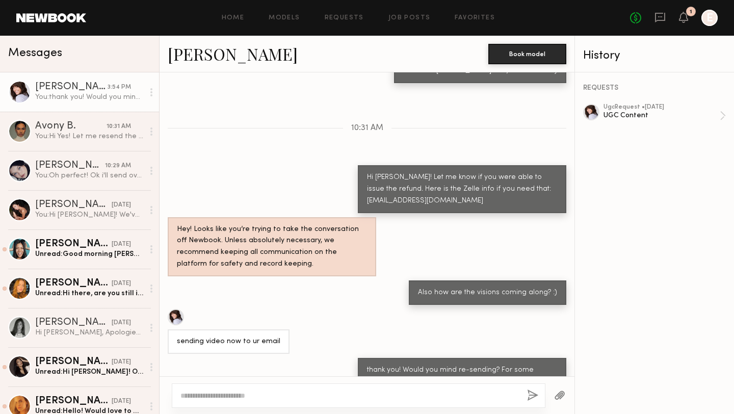
scroll to position [1008, 0]
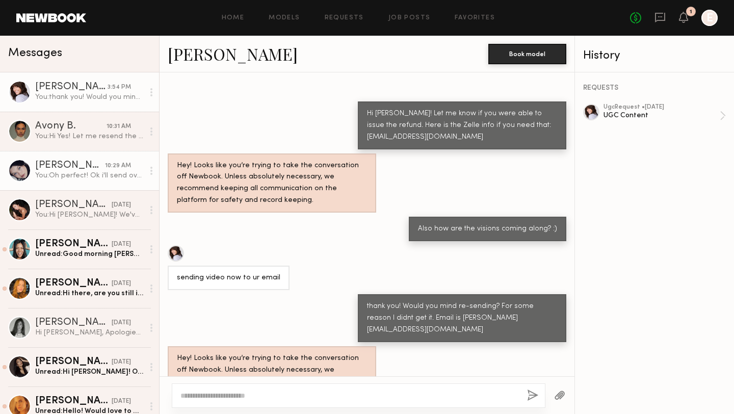
click at [71, 178] on div "You: Oh perfect! Ok i'll send over the brief [DATE]. This will be without sound…" at bounding box center [89, 176] width 109 height 10
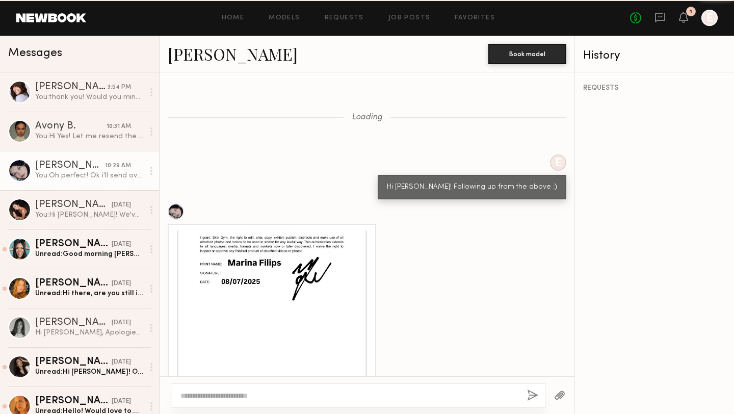
scroll to position [899, 0]
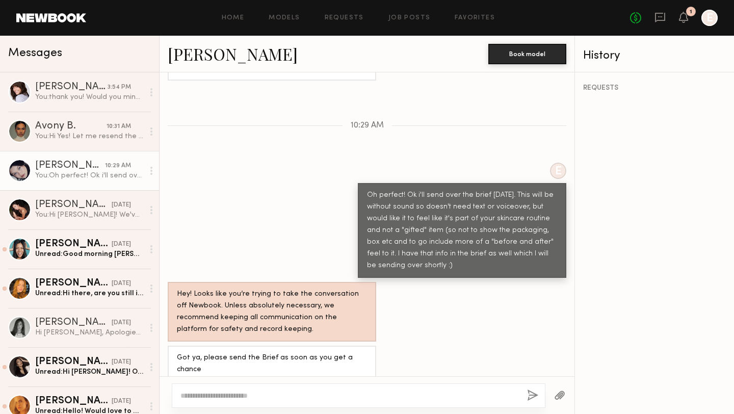
click at [333, 386] on div at bounding box center [359, 395] width 374 height 24
click at [53, 97] on div "You: thank you! Would you mind re-sending? For some reason I didnt get it. Emai…" at bounding box center [89, 97] width 109 height 10
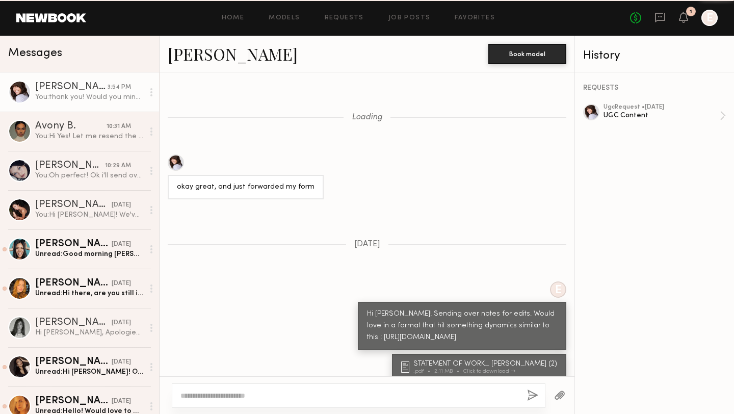
scroll to position [1008, 0]
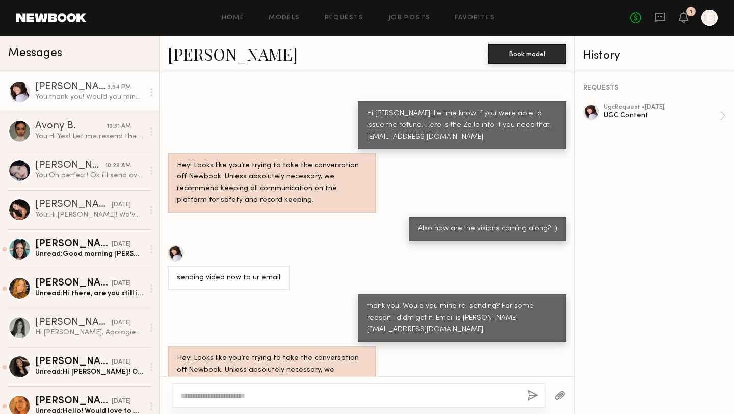
click at [261, 393] on textarea at bounding box center [349, 395] width 338 height 10
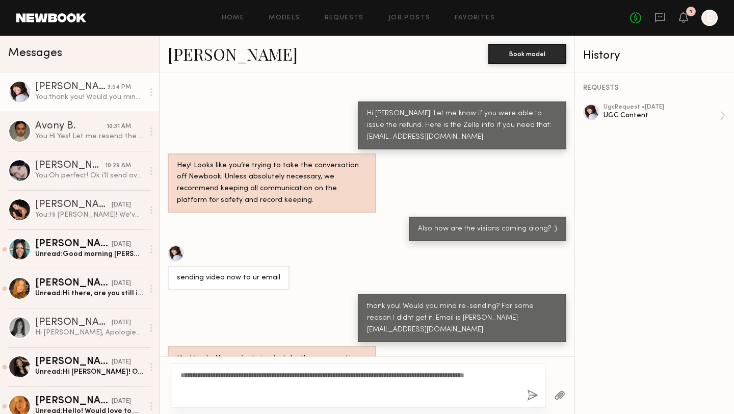
type textarea "**********"
click at [530, 394] on button "button" at bounding box center [532, 395] width 11 height 13
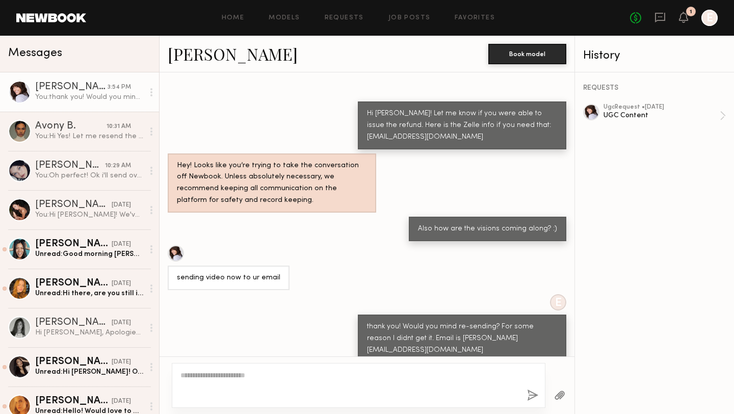
scroll to position [1069, 0]
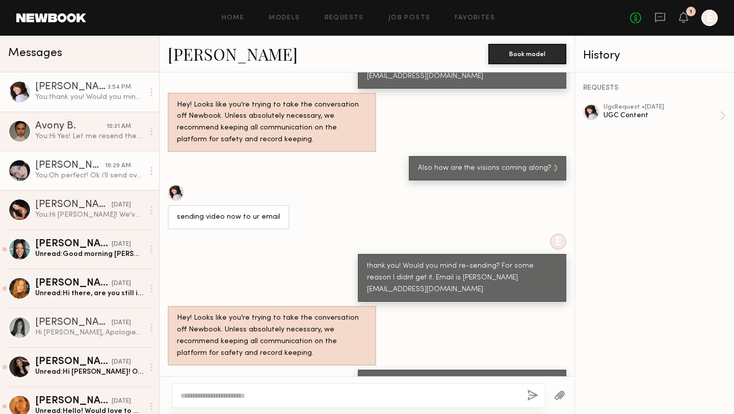
click at [57, 162] on div "[PERSON_NAME]" at bounding box center [70, 166] width 70 height 10
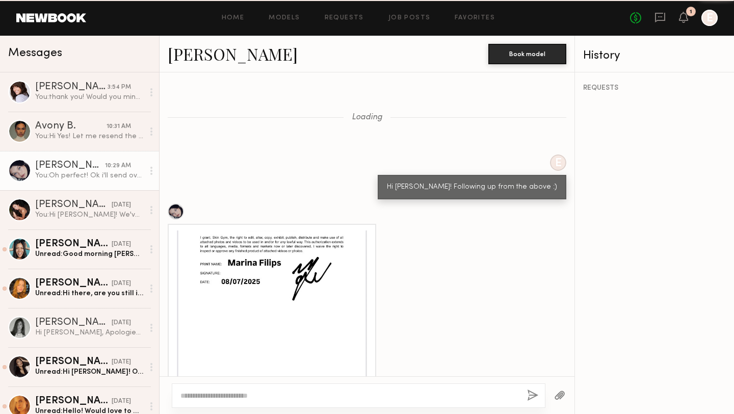
scroll to position [899, 0]
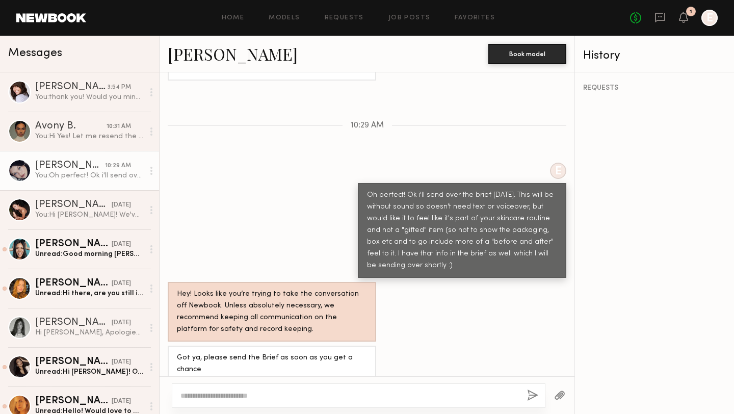
click at [559, 395] on button "button" at bounding box center [559, 395] width 11 height 13
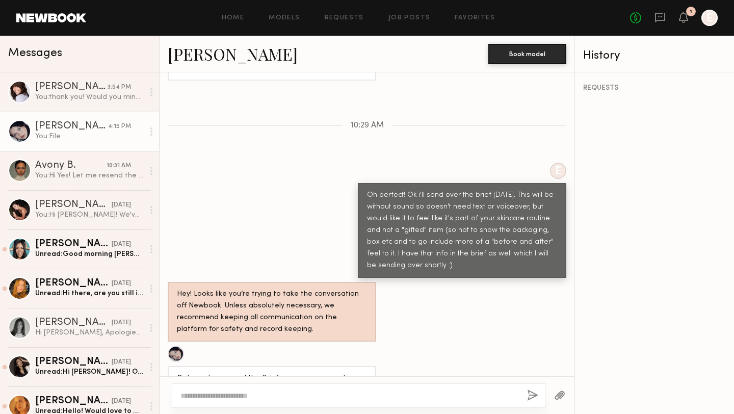
scroll to position [950, 0]
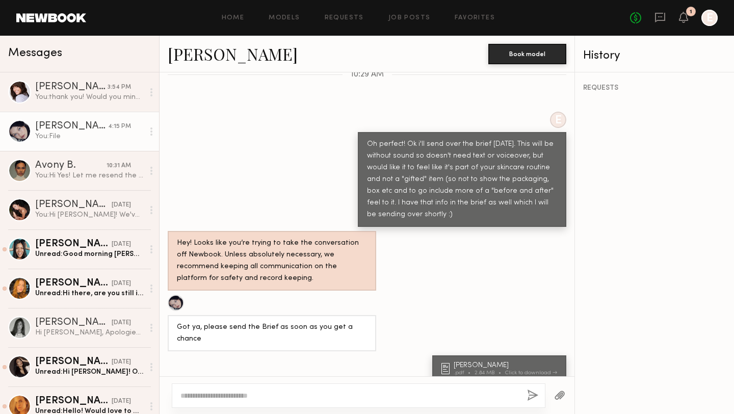
click at [350, 391] on textarea at bounding box center [349, 395] width 338 height 10
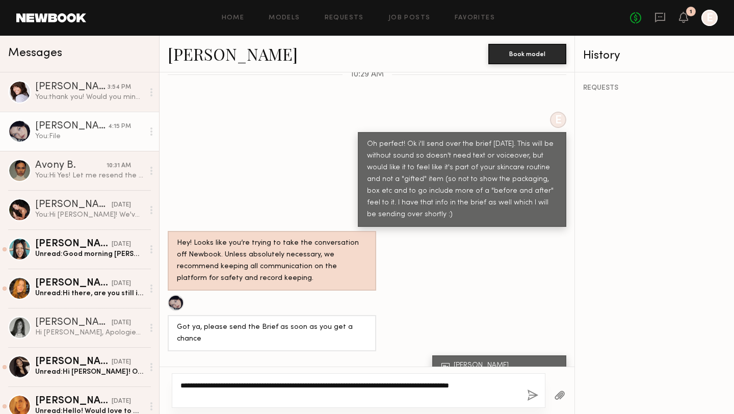
paste textarea "**********"
type textarea "**********"
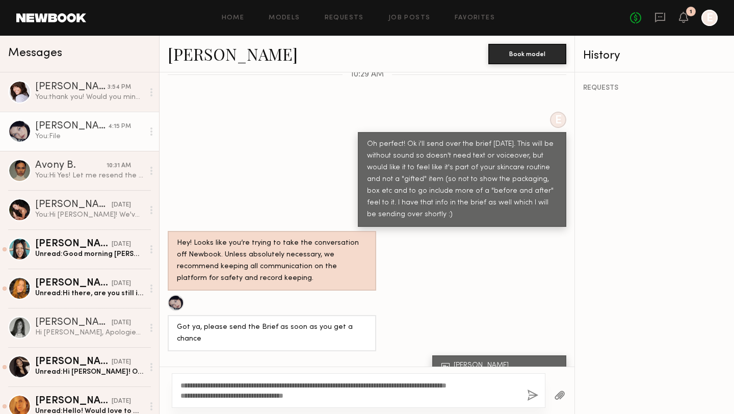
click at [535, 396] on button "button" at bounding box center [532, 395] width 11 height 13
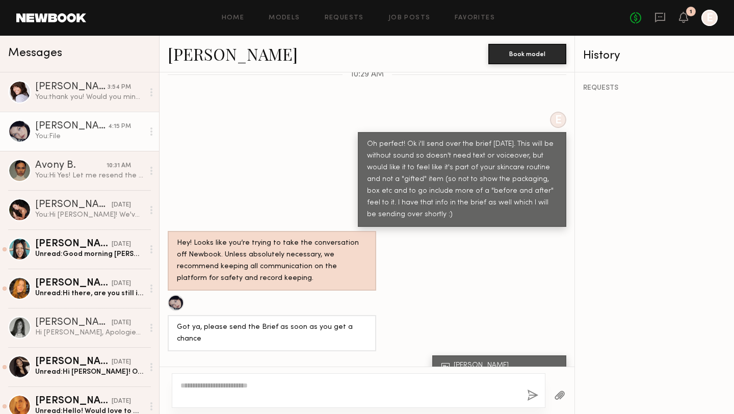
scroll to position [1022, 0]
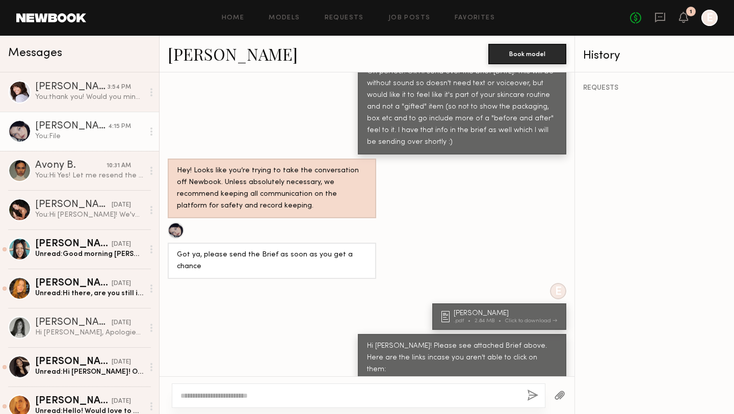
click at [260, 392] on textarea at bounding box center [349, 395] width 338 height 10
paste textarea "**********"
type textarea "**********"
click at [535, 390] on button "button" at bounding box center [532, 395] width 11 height 13
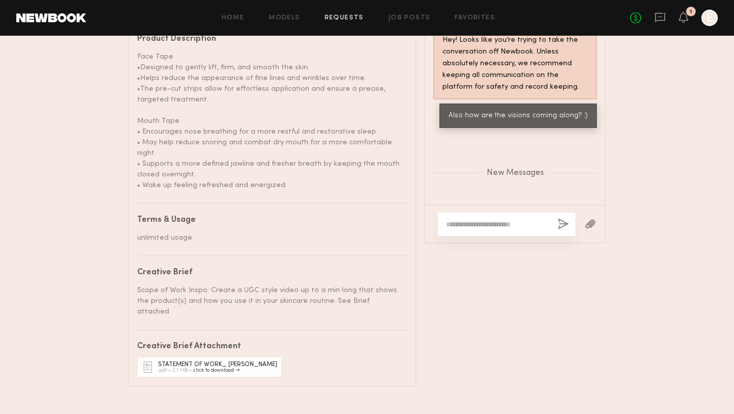
scroll to position [1024, 0]
